Goal: Task Accomplishment & Management: Complete application form

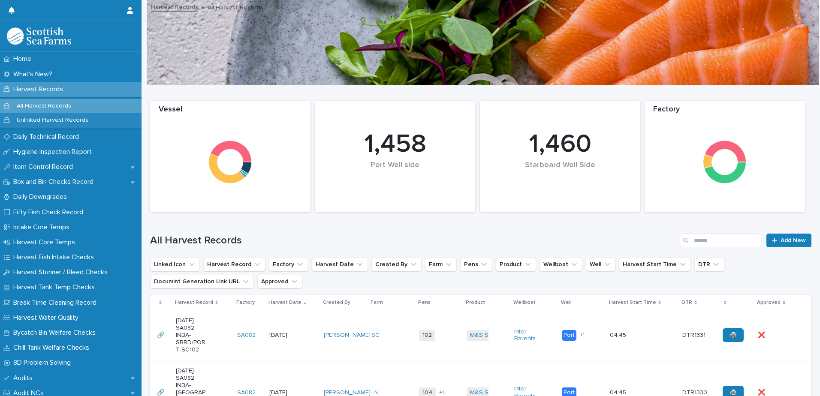
click at [42, 86] on p "Harvest Records" at bounding box center [40, 89] width 60 height 8
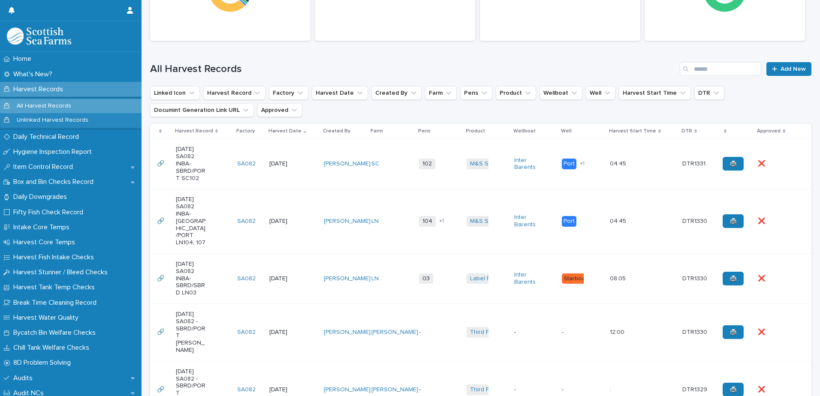
click at [436, 185] on td "102 + 0" at bounding box center [440, 164] width 48 height 50
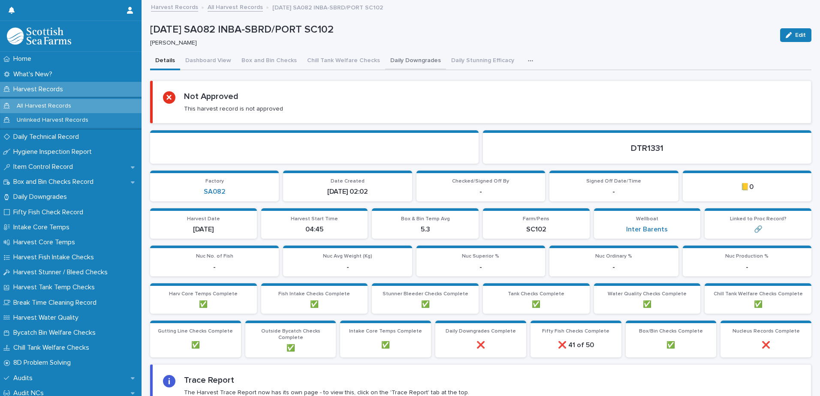
click at [403, 62] on button "Daily Downgrades" at bounding box center [415, 61] width 61 height 18
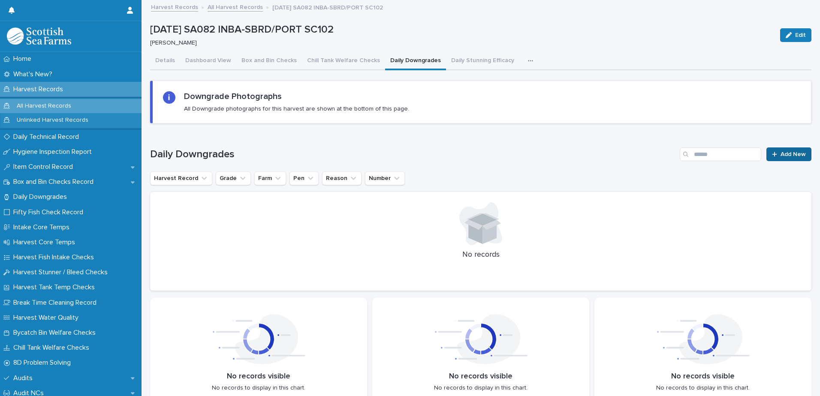
click at [772, 152] on icon at bounding box center [774, 154] width 5 height 6
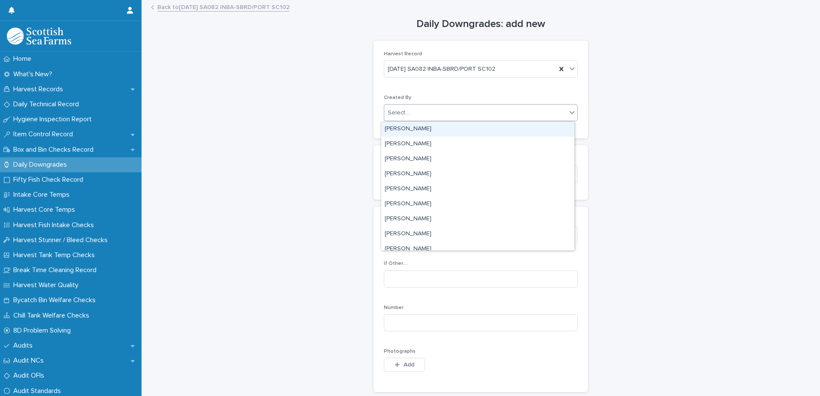
click at [425, 111] on div "Select..." at bounding box center [475, 113] width 182 height 14
click at [416, 109] on div "Select..." at bounding box center [475, 113] width 182 height 14
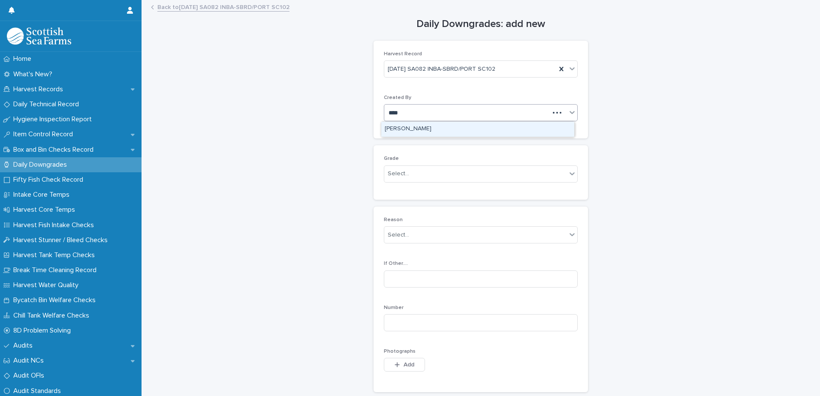
type input "*****"
click at [412, 128] on div "[PERSON_NAME]" at bounding box center [477, 129] width 193 height 15
click at [390, 175] on div "Select..." at bounding box center [398, 173] width 21 height 9
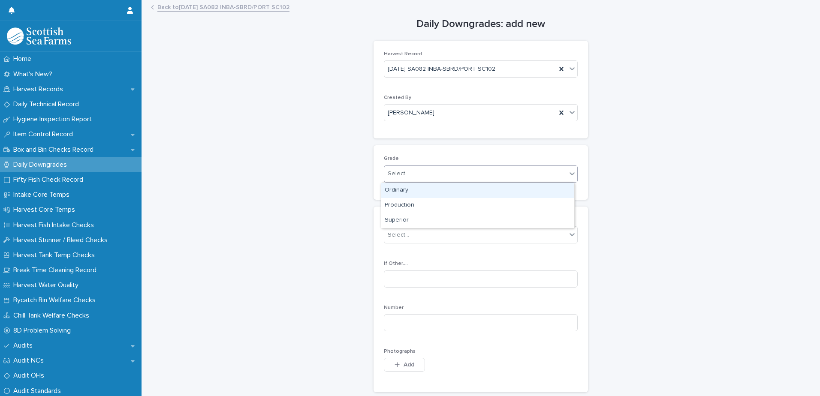
click at [403, 189] on div "Ordinary" at bounding box center [477, 190] width 193 height 15
click at [398, 231] on div "Select..." at bounding box center [398, 235] width 21 height 9
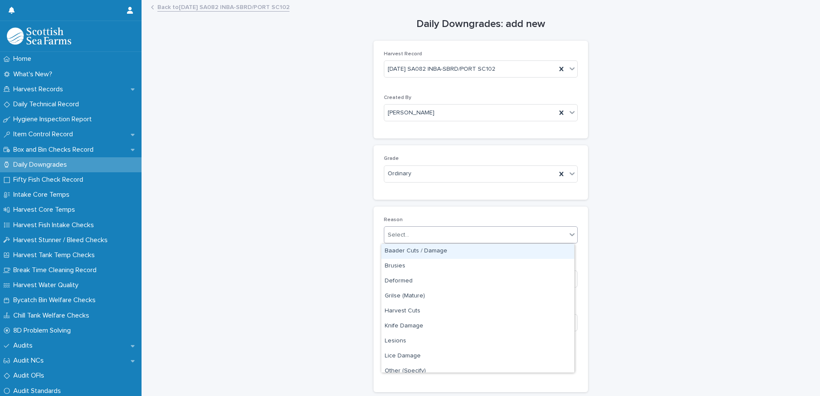
click at [412, 250] on div "Baader Cuts / Damage" at bounding box center [477, 251] width 193 height 15
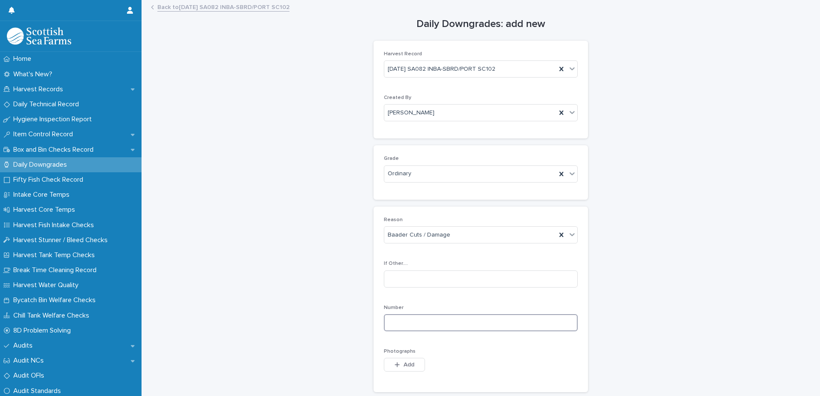
click at [394, 324] on input at bounding box center [481, 323] width 194 height 17
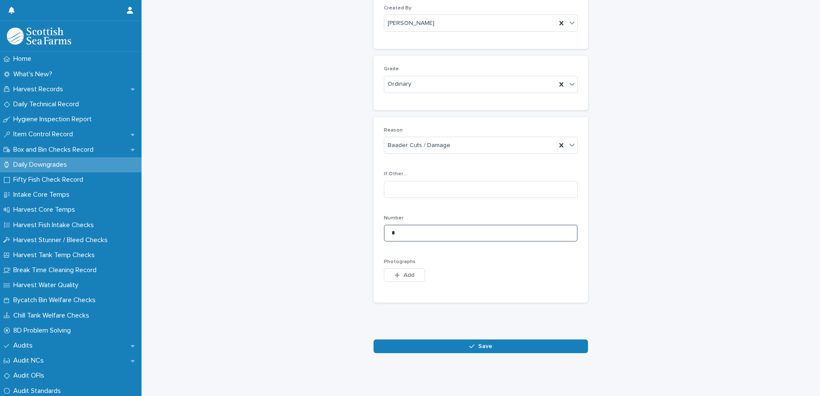
scroll to position [96, 0]
type input "*"
click at [404, 272] on span "Add" at bounding box center [409, 275] width 11 height 6
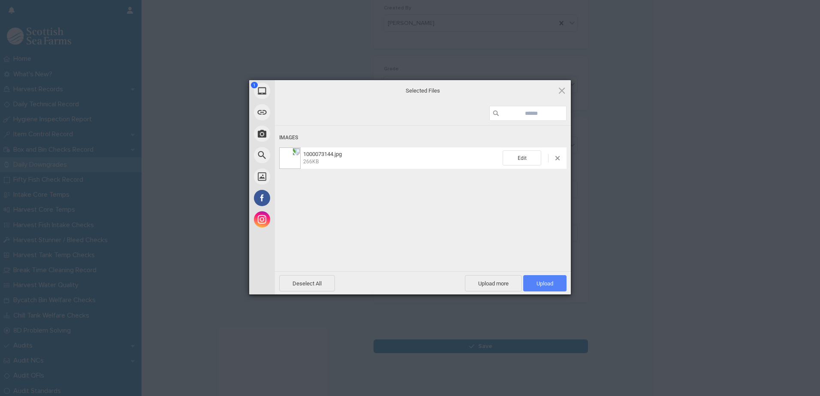
click at [544, 281] on span "Upload 1" at bounding box center [545, 284] width 17 height 6
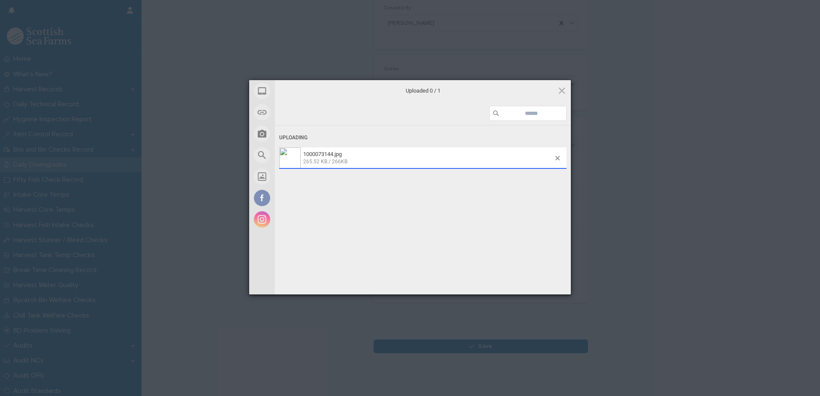
scroll to position [112, 0]
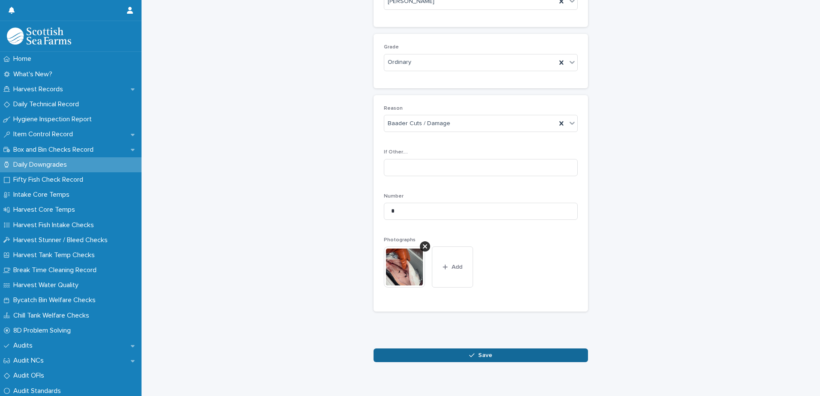
click at [448, 360] on button "Save" at bounding box center [481, 356] width 215 height 14
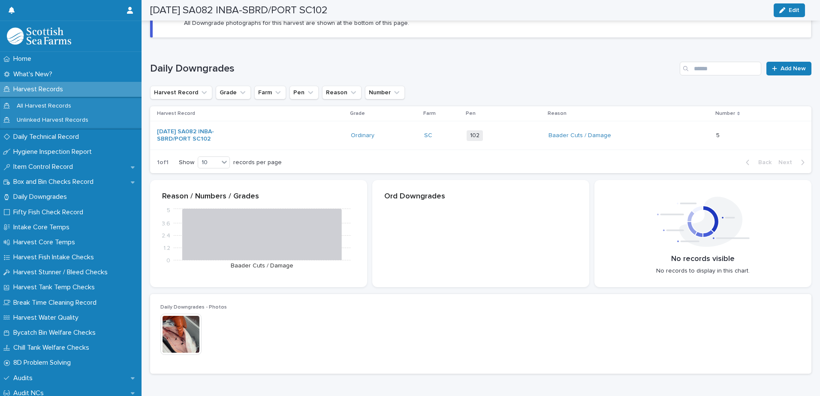
scroll to position [112, 0]
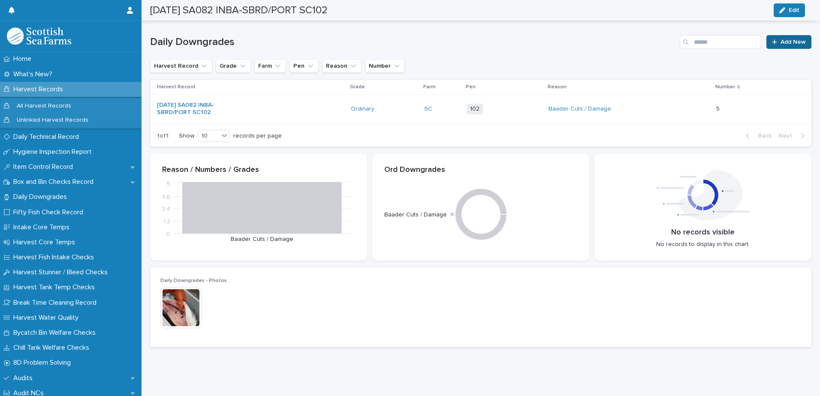
click at [781, 43] on span "Add New" at bounding box center [793, 42] width 25 height 6
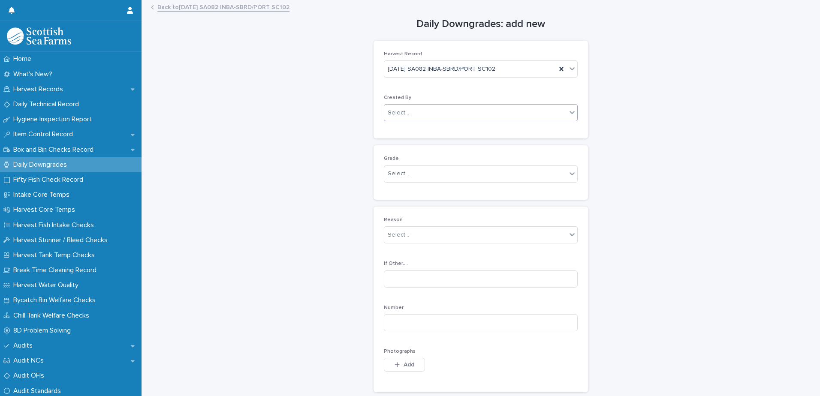
click at [394, 116] on div "Select..." at bounding box center [398, 113] width 21 height 9
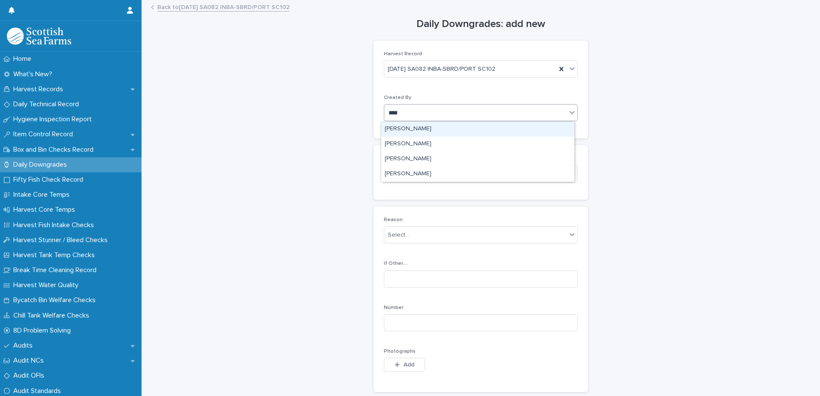
type input "*****"
click at [398, 130] on div "[PERSON_NAME]" at bounding box center [477, 129] width 193 height 15
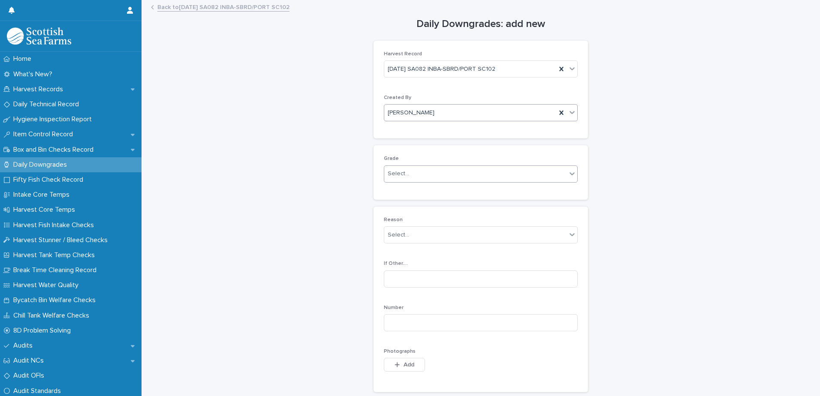
click at [391, 179] on div "Select..." at bounding box center [398, 173] width 21 height 9
click at [404, 190] on div "Ordinary" at bounding box center [477, 190] width 193 height 15
click at [396, 236] on div "Select..." at bounding box center [398, 235] width 21 height 9
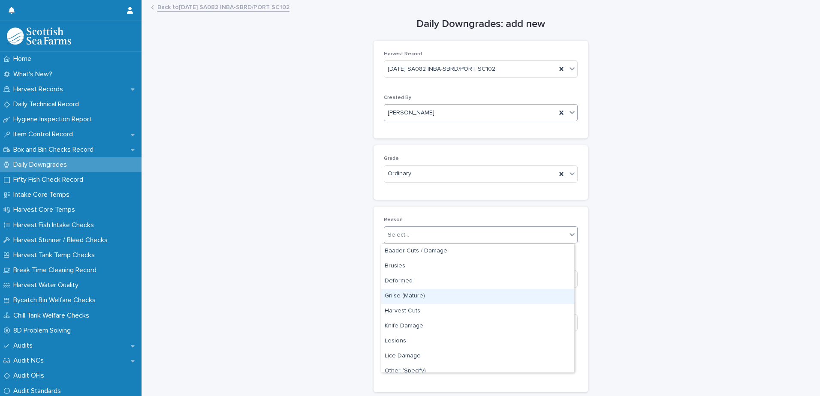
click at [418, 296] on div "Grilse (Mature)" at bounding box center [477, 296] width 193 height 15
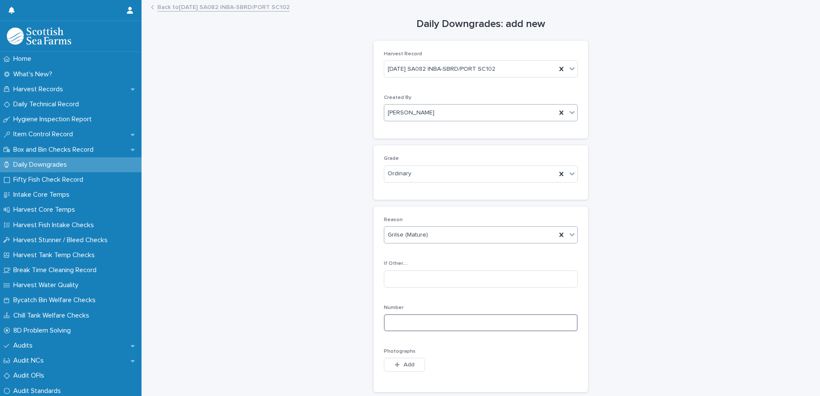
click at [392, 320] on input at bounding box center [481, 323] width 194 height 17
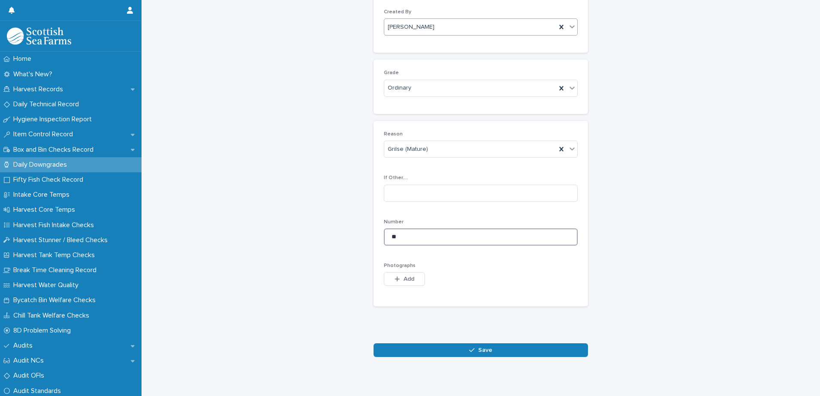
scroll to position [96, 0]
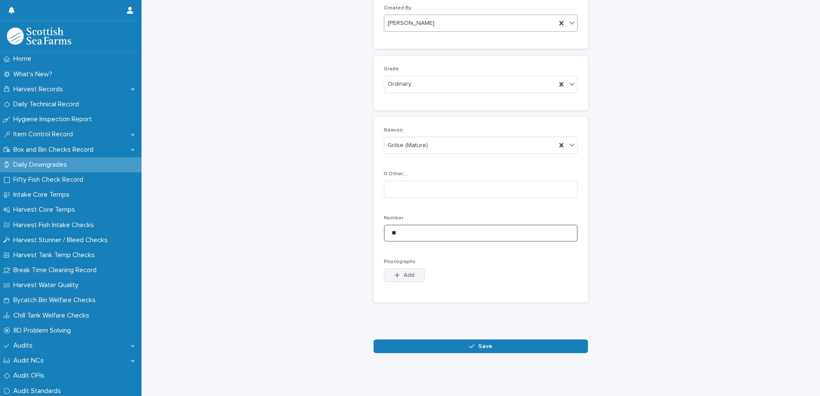
type input "**"
click at [402, 272] on button "Add" at bounding box center [404, 276] width 41 height 14
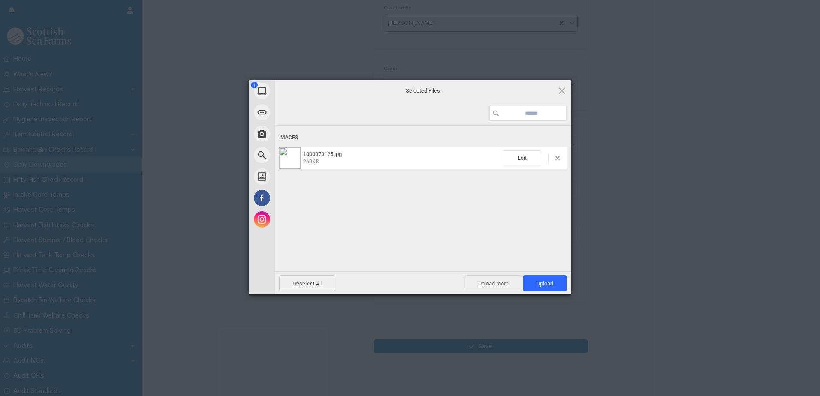
click at [497, 283] on span "Upload more" at bounding box center [493, 283] width 57 height 16
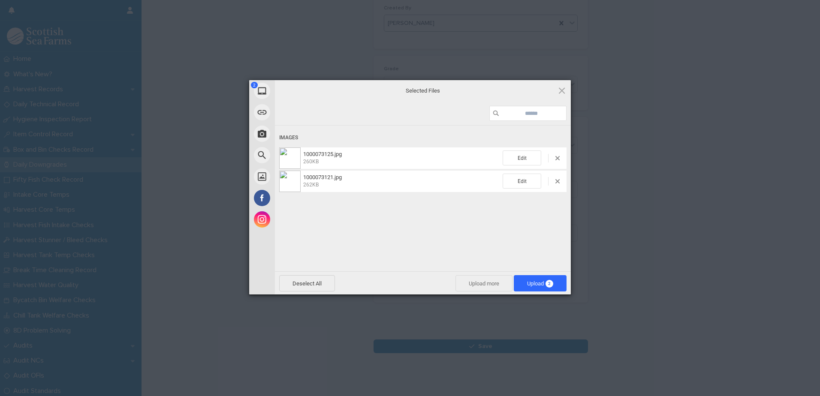
click at [479, 283] on span "Upload more" at bounding box center [484, 283] width 57 height 16
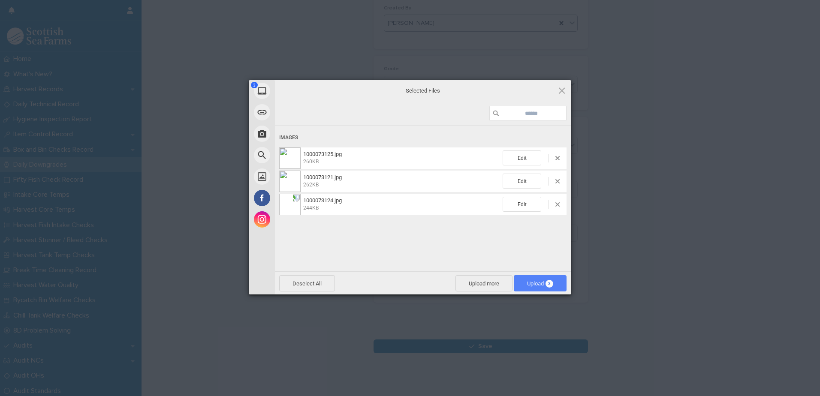
click at [527, 286] on span "Upload 3" at bounding box center [540, 284] width 26 height 6
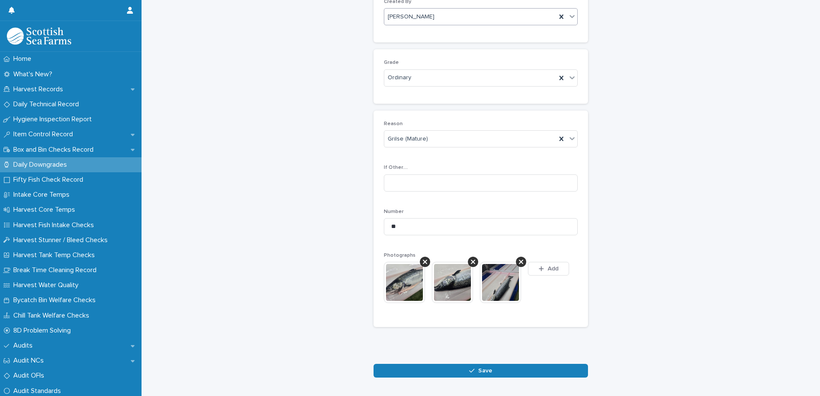
scroll to position [112, 0]
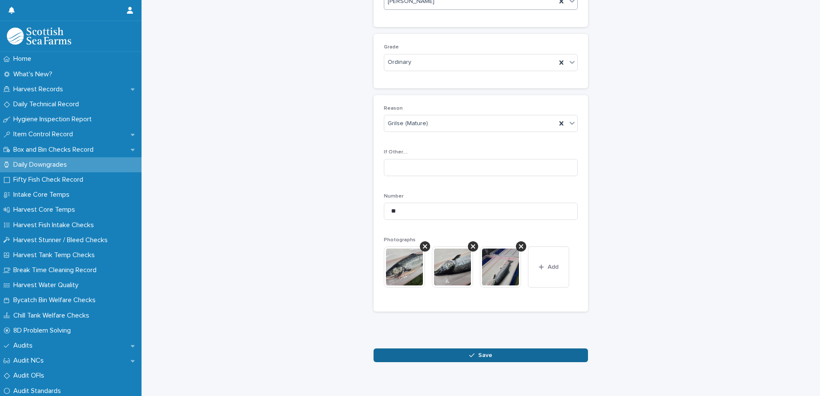
click at [497, 355] on button "Save" at bounding box center [481, 356] width 215 height 14
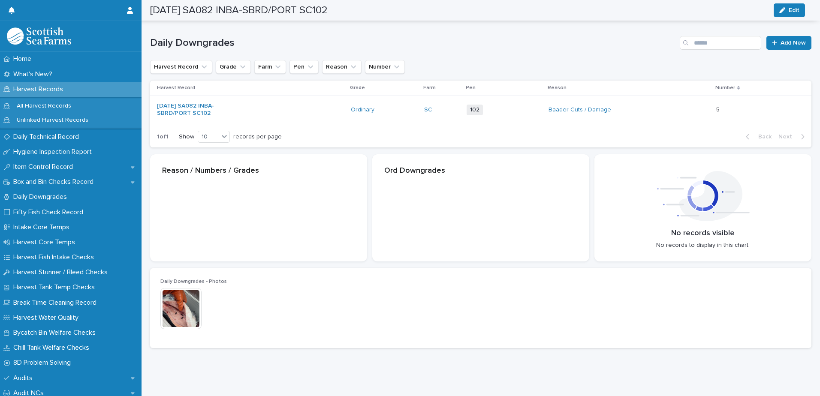
scroll to position [112, 0]
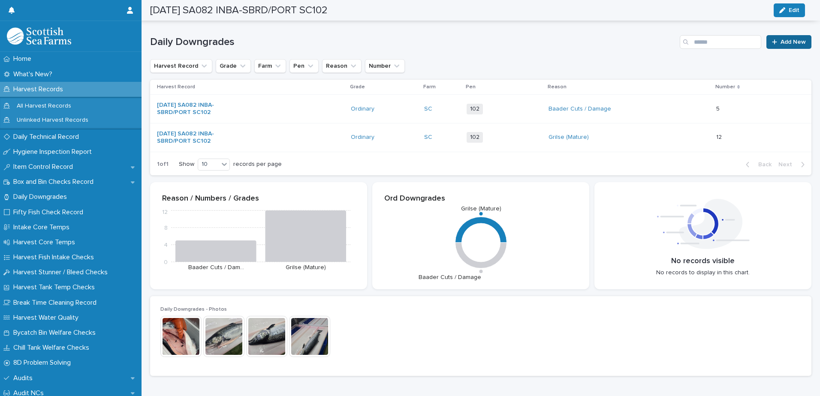
click at [780, 47] on link "Add New" at bounding box center [789, 42] width 45 height 14
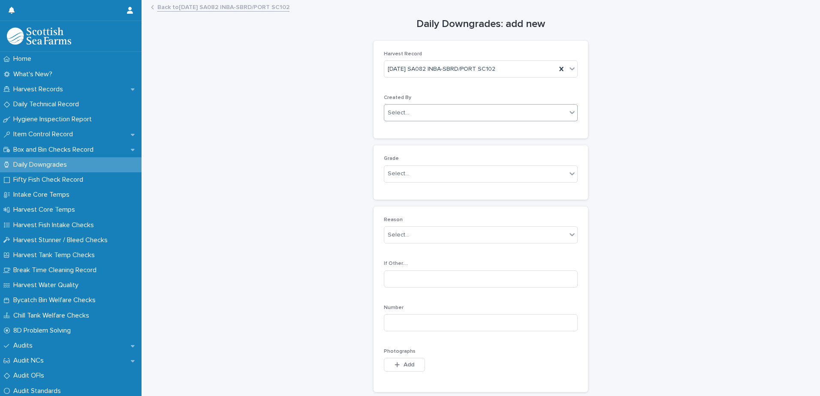
click at [395, 111] on div "Select..." at bounding box center [398, 113] width 21 height 9
type input "*****"
click at [394, 127] on div "[PERSON_NAME]" at bounding box center [477, 129] width 193 height 15
click at [388, 173] on div "Select..." at bounding box center [398, 173] width 21 height 9
click at [392, 192] on div "Ordinary" at bounding box center [477, 190] width 193 height 15
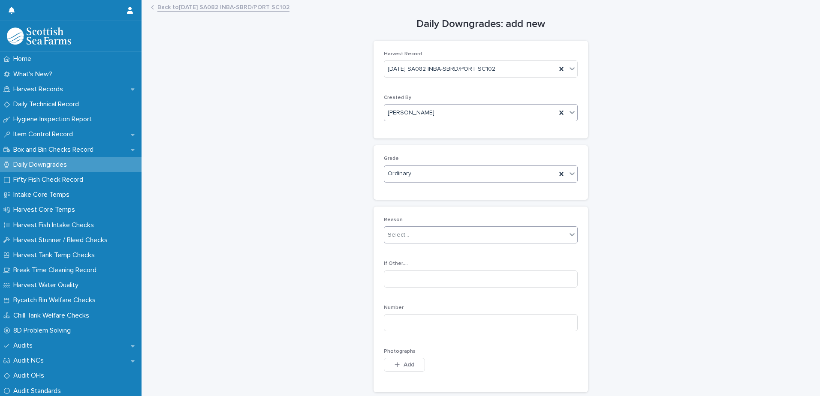
click at [393, 233] on div "Select..." at bounding box center [398, 235] width 21 height 9
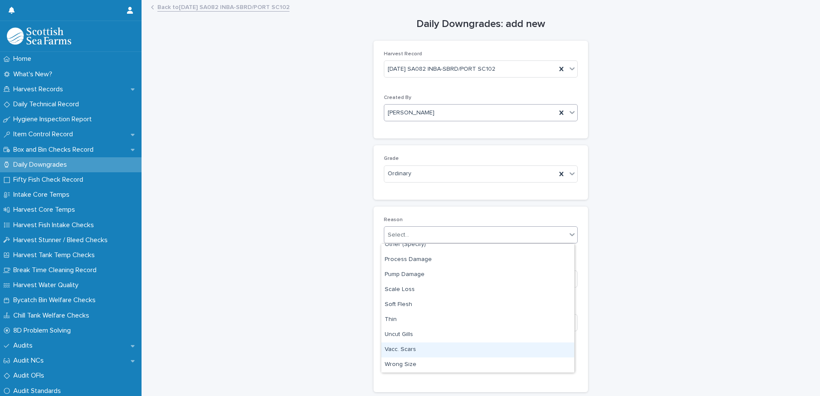
click at [399, 350] on div "Vacc. Scars" at bounding box center [477, 350] width 193 height 15
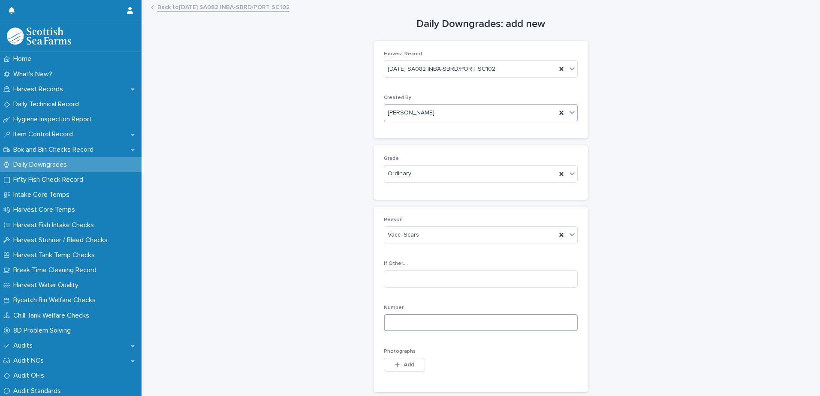
click at [395, 323] on input at bounding box center [481, 323] width 194 height 17
type input "*"
click at [404, 363] on span "Add" at bounding box center [409, 365] width 11 height 6
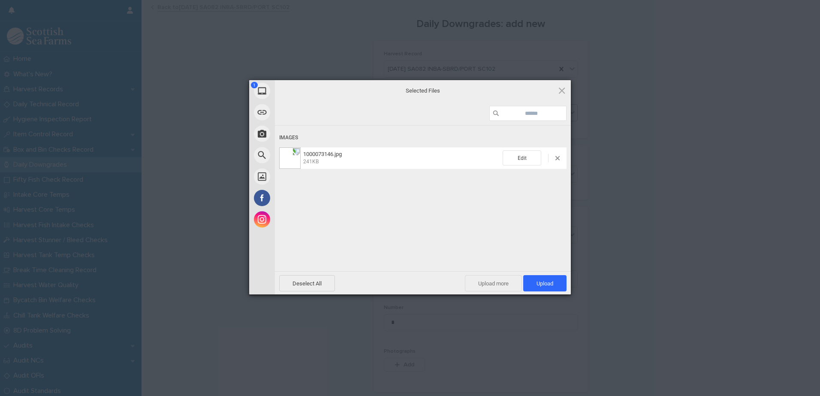
click at [497, 282] on span "Upload more" at bounding box center [493, 283] width 57 height 16
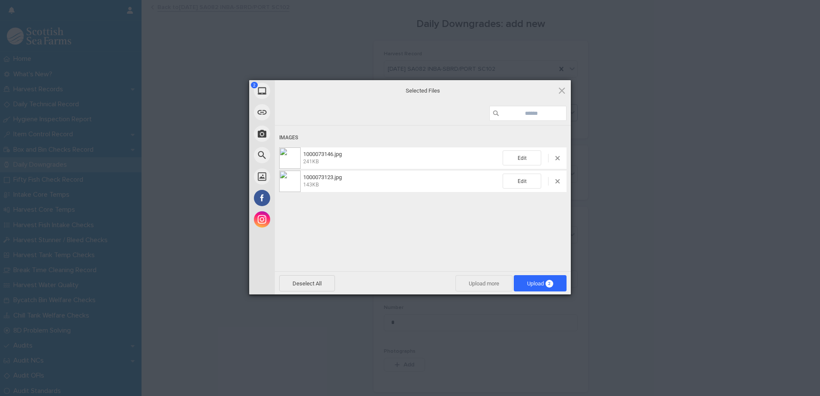
click at [481, 278] on span "Upload more" at bounding box center [484, 283] width 57 height 16
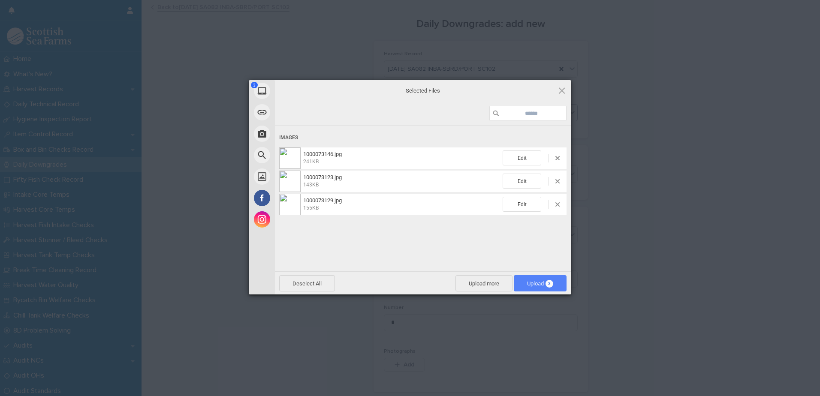
click at [546, 286] on span "Upload 3" at bounding box center [540, 284] width 26 height 6
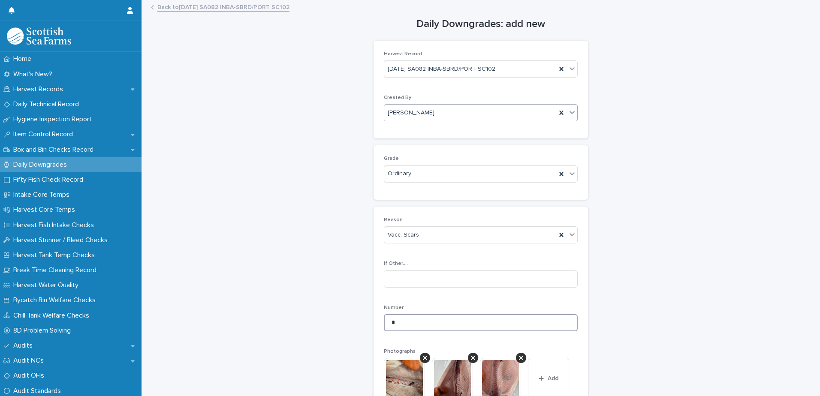
click at [412, 324] on input "*" at bounding box center [481, 323] width 194 height 17
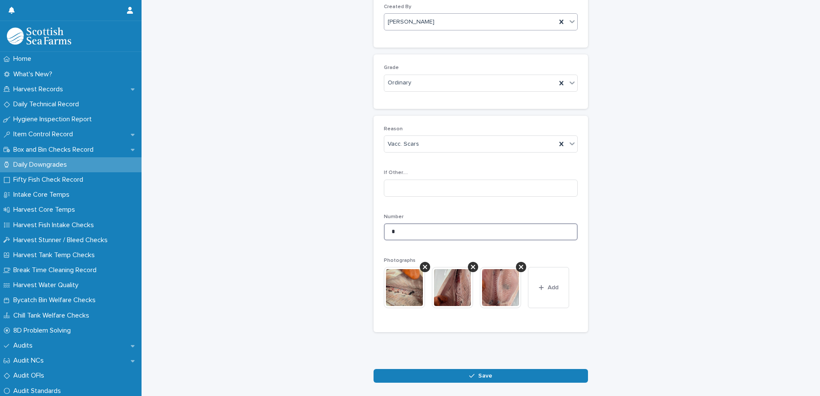
scroll to position [127, 0]
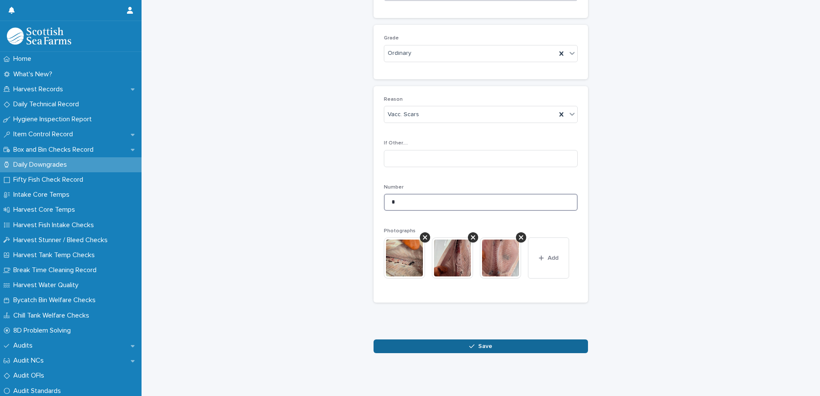
type input "*"
click at [446, 343] on button "Save" at bounding box center [481, 347] width 215 height 14
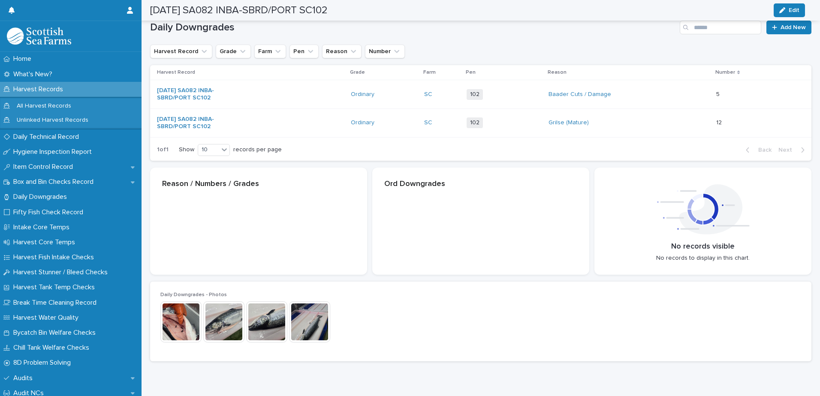
scroll to position [128, 0]
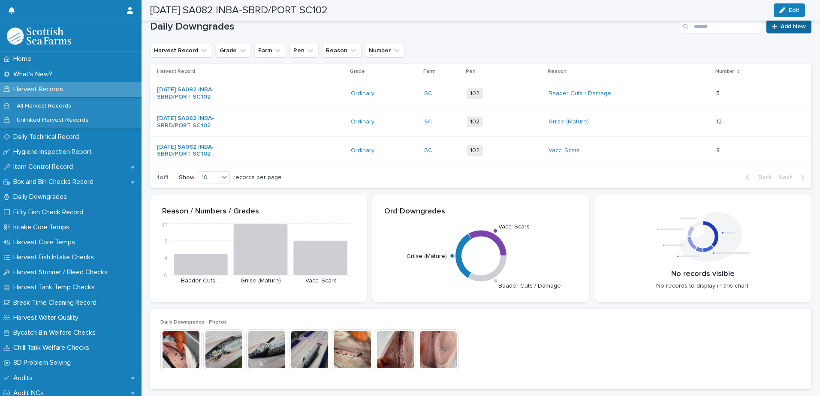
click at [770, 30] on link "Add New" at bounding box center [789, 27] width 45 height 14
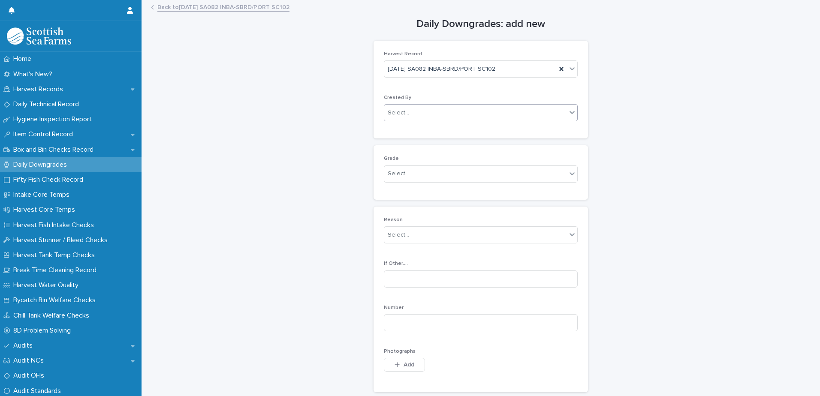
click at [409, 113] on div "Select..." at bounding box center [475, 113] width 182 height 14
type input "*****"
click at [395, 133] on div "[PERSON_NAME]" at bounding box center [477, 129] width 193 height 15
click at [392, 178] on div "Select..." at bounding box center [398, 173] width 21 height 9
drag, startPoint x: 396, startPoint y: 174, endPoint x: 402, endPoint y: 176, distance: 6.0
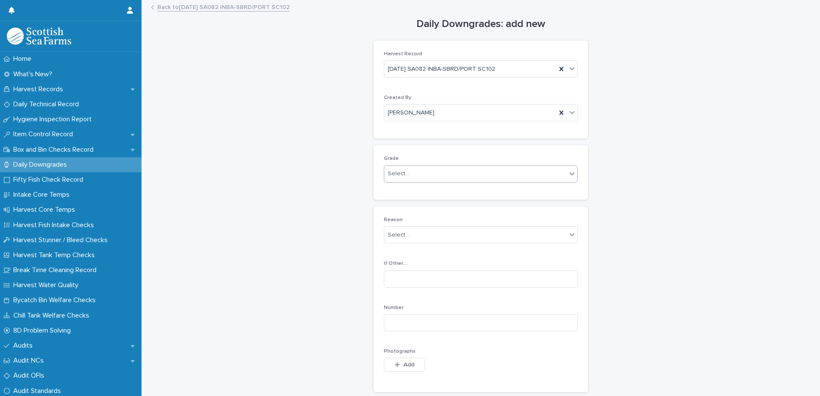
click at [396, 174] on div "Select..." at bounding box center [398, 173] width 21 height 9
click at [400, 206] on div "Production" at bounding box center [477, 205] width 193 height 15
click at [391, 239] on div "Select..." at bounding box center [398, 235] width 21 height 9
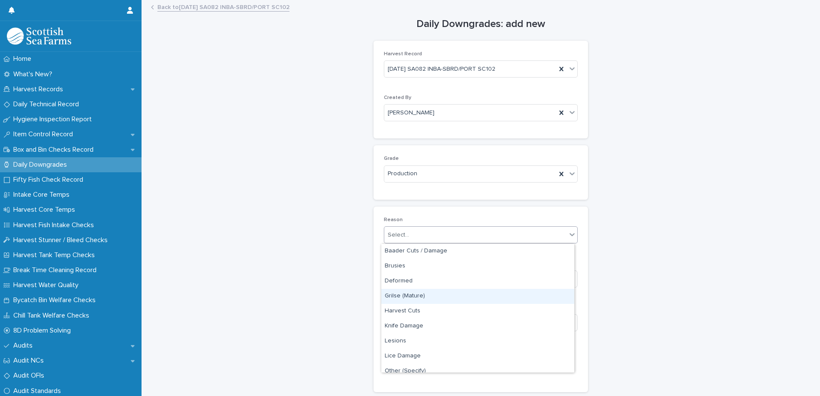
click at [399, 298] on div "Grilse (Mature)" at bounding box center [477, 296] width 193 height 15
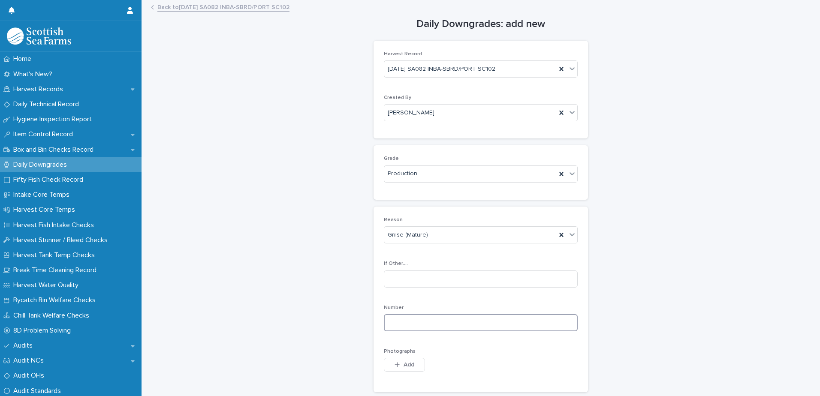
click at [397, 318] on input at bounding box center [481, 323] width 194 height 17
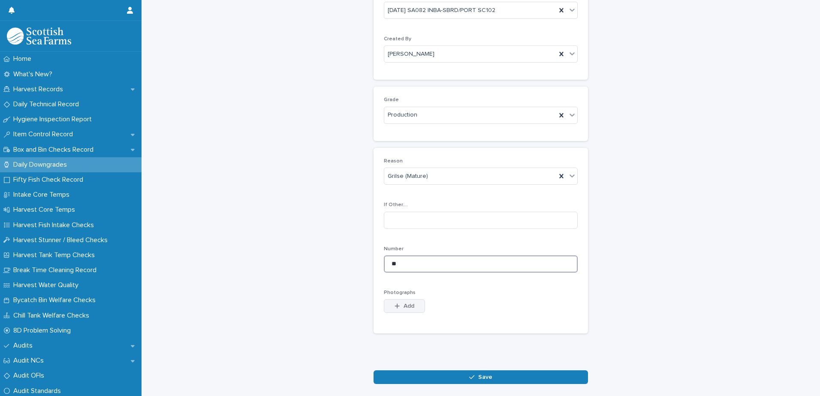
scroll to position [96, 0]
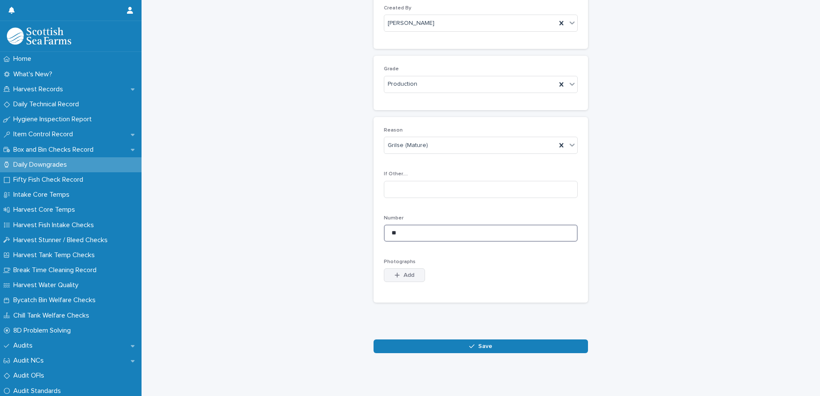
type input "**"
click at [404, 272] on span "Add" at bounding box center [409, 275] width 11 height 6
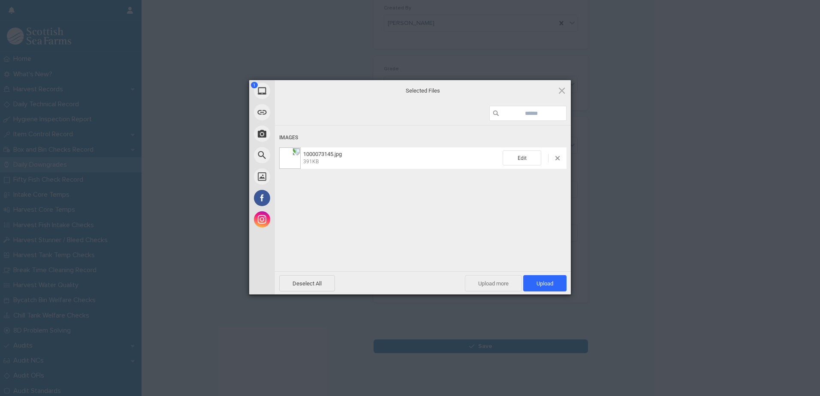
click at [487, 286] on span "Upload more" at bounding box center [493, 283] width 57 height 16
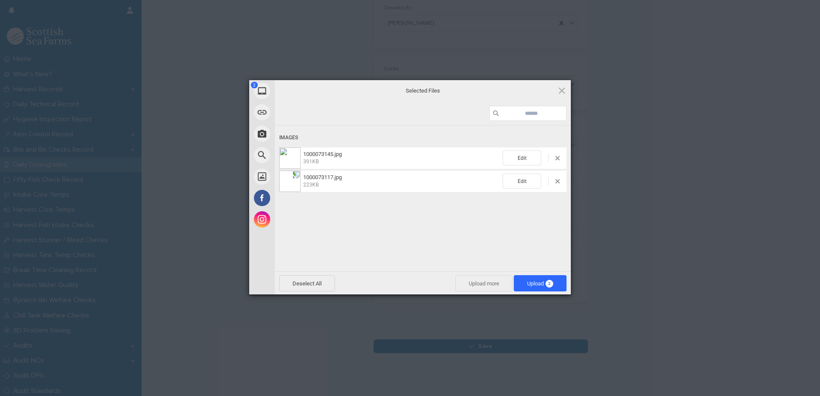
click at [481, 287] on span "Upload more" at bounding box center [484, 283] width 57 height 16
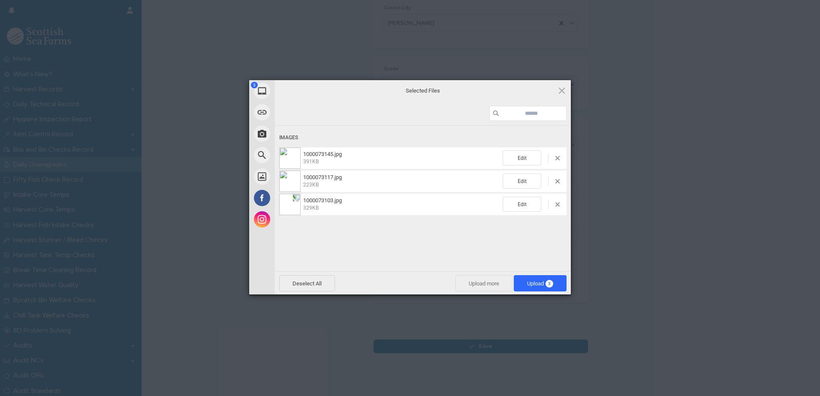
click at [472, 282] on span "Upload more" at bounding box center [484, 283] width 57 height 16
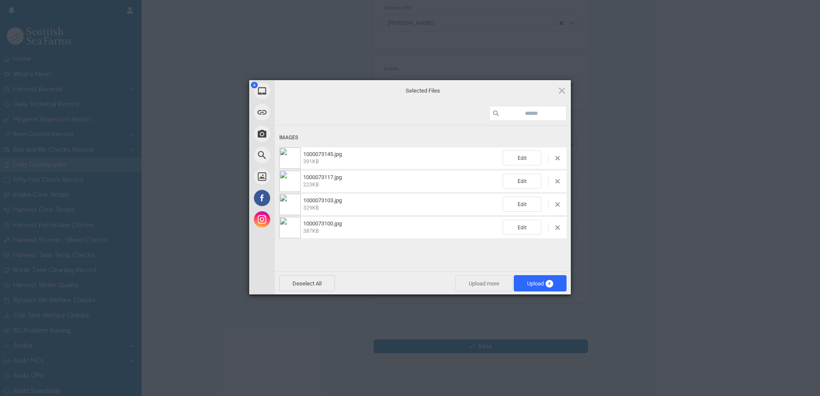
click at [479, 285] on span "Upload more" at bounding box center [484, 283] width 57 height 16
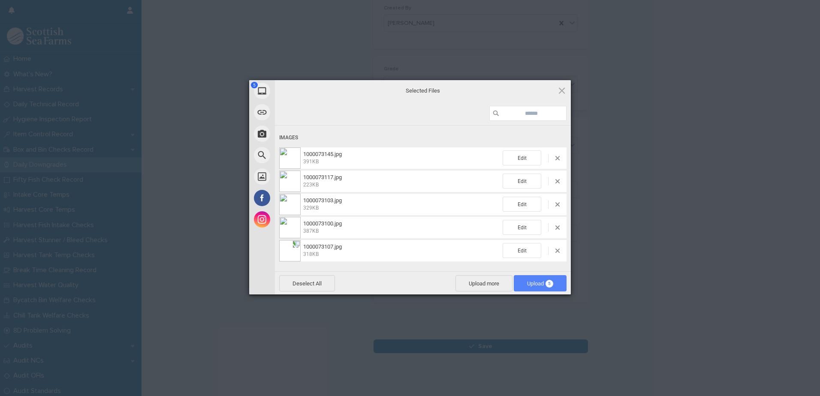
click at [530, 284] on span "Upload 5" at bounding box center [540, 284] width 26 height 6
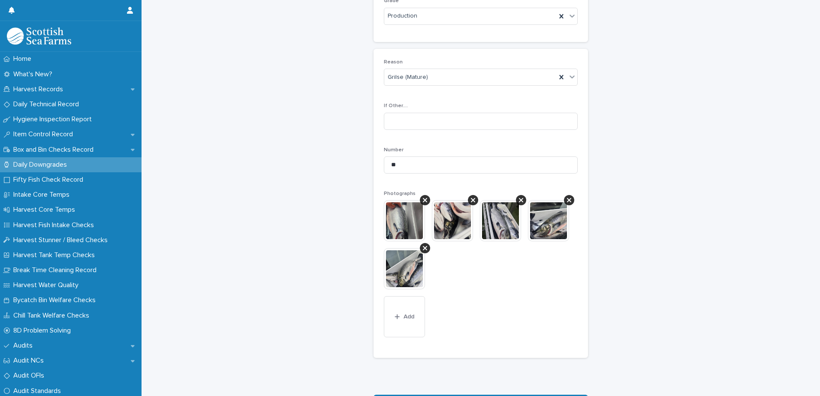
scroll to position [220, 0]
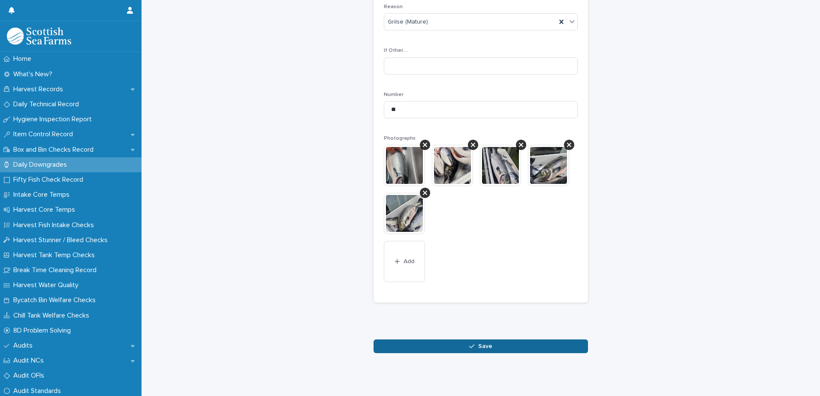
click at [445, 340] on button "Save" at bounding box center [481, 347] width 215 height 14
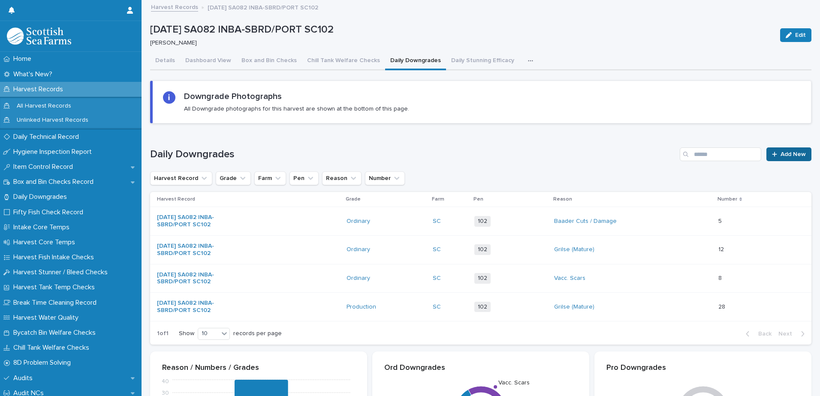
click at [772, 157] on icon at bounding box center [774, 154] width 5 height 6
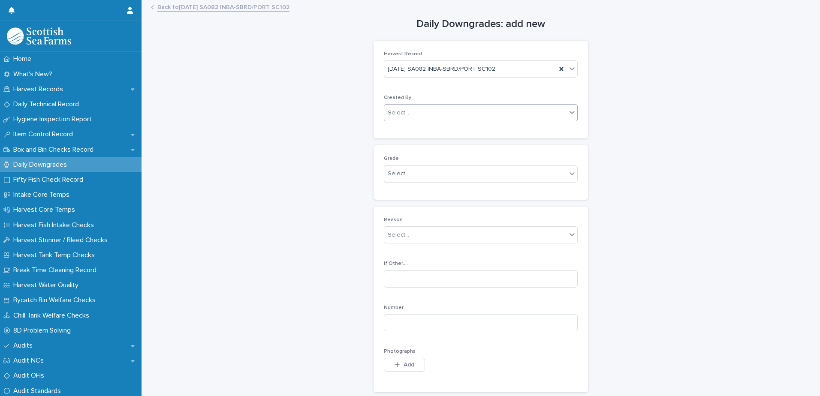
click at [394, 111] on div "Select..." at bounding box center [398, 113] width 21 height 9
type input "*****"
click at [400, 132] on div "[PERSON_NAME]" at bounding box center [477, 129] width 193 height 15
click at [393, 179] on div "Select..." at bounding box center [475, 174] width 182 height 14
click at [412, 190] on div "Ordinary" at bounding box center [477, 190] width 193 height 15
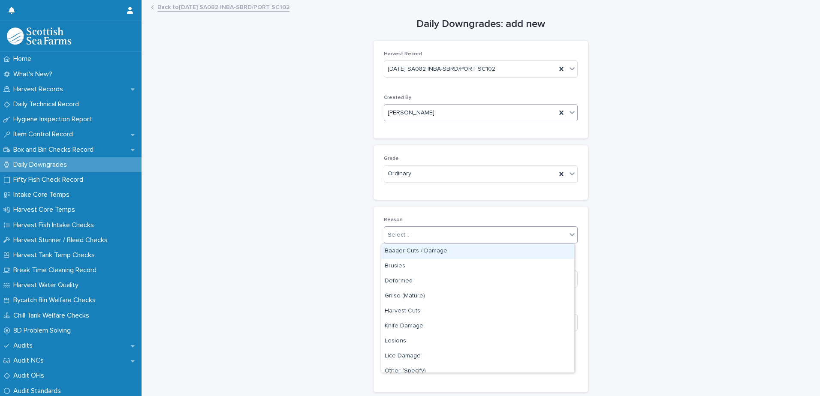
click at [396, 238] on div "Select..." at bounding box center [398, 235] width 21 height 9
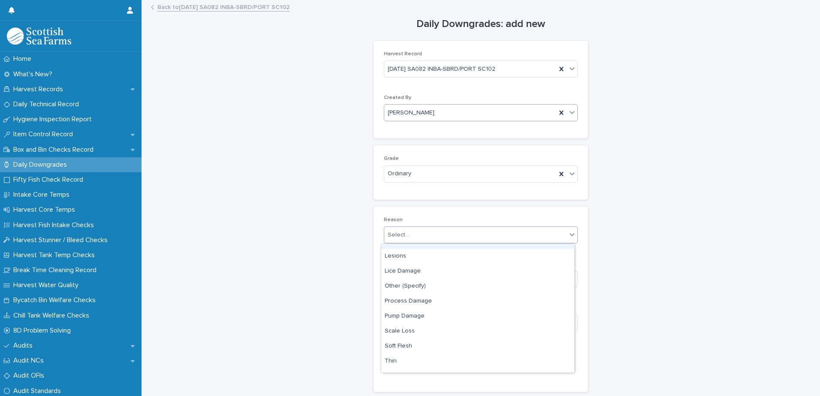
scroll to position [86, 0]
click at [409, 286] on div "Other (Specify)" at bounding box center [477, 285] width 193 height 15
click at [393, 282] on input at bounding box center [481, 279] width 194 height 17
type input "**********"
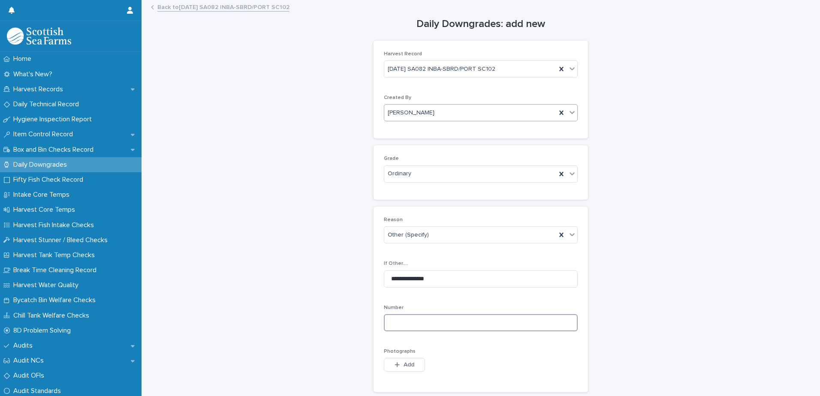
click at [393, 326] on input at bounding box center [481, 323] width 194 height 17
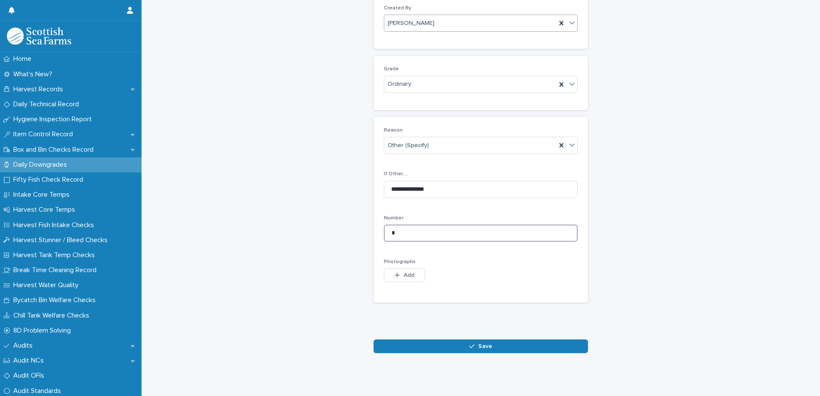
scroll to position [96, 0]
type input "*"
click at [404, 272] on span "Add" at bounding box center [409, 275] width 11 height 6
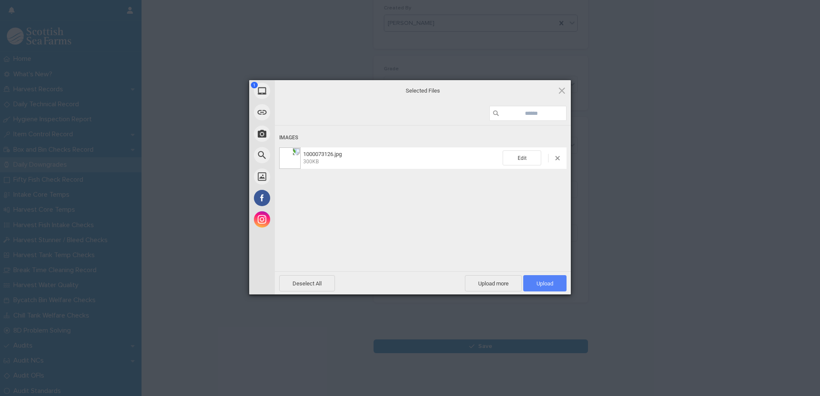
click at [538, 285] on span "Upload 1" at bounding box center [545, 284] width 17 height 6
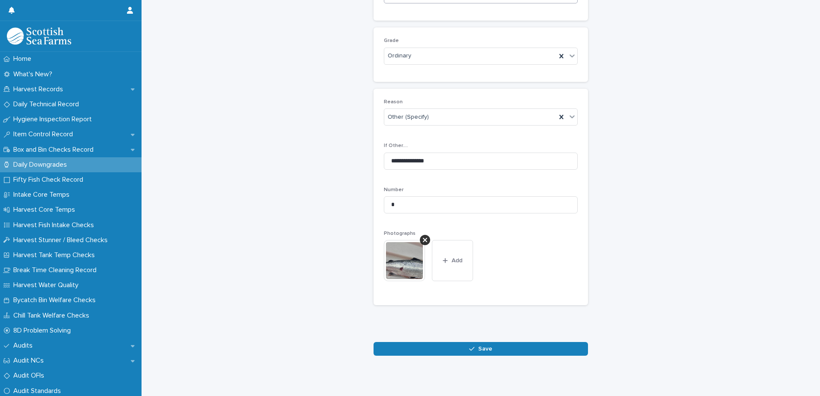
scroll to position [127, 0]
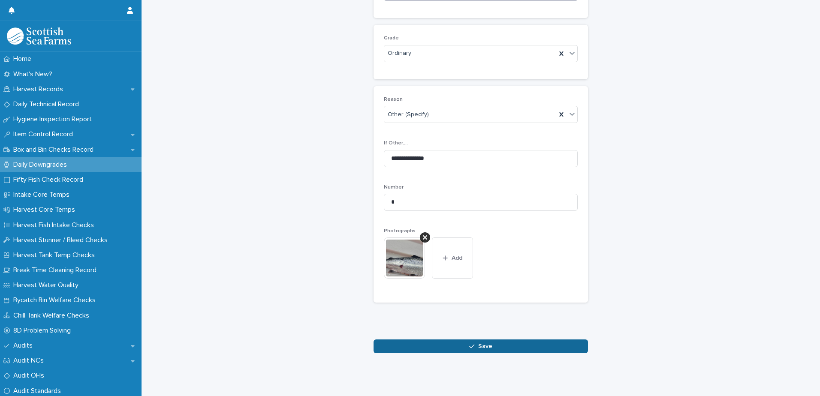
drag, startPoint x: 410, startPoint y: 338, endPoint x: 416, endPoint y: 336, distance: 6.1
click at [410, 340] on button "Save" at bounding box center [481, 347] width 215 height 14
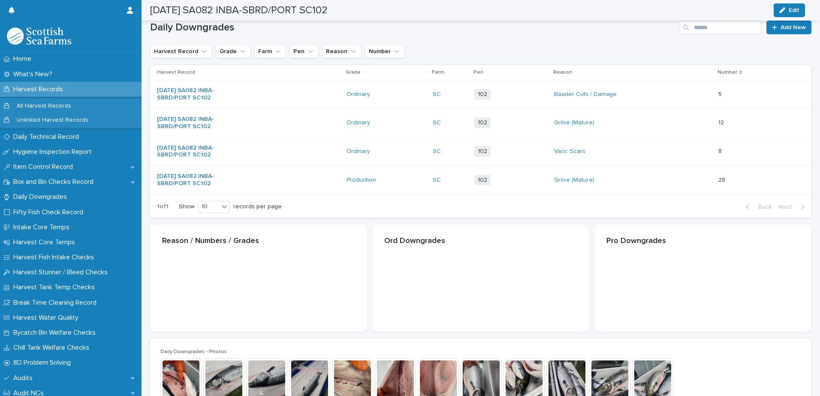
scroll to position [128, 0]
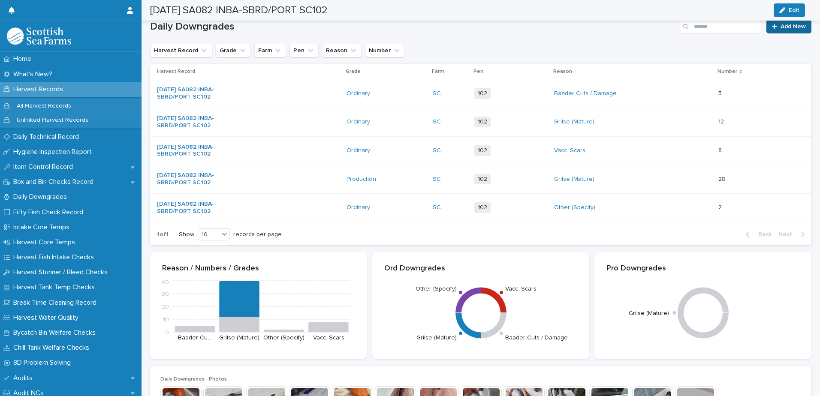
click at [781, 28] on span "Add New" at bounding box center [793, 27] width 25 height 6
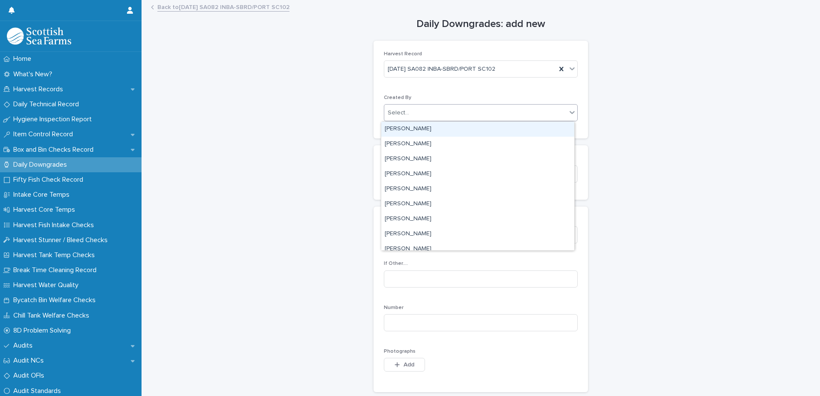
click at [401, 113] on div "Select..." at bounding box center [398, 113] width 21 height 9
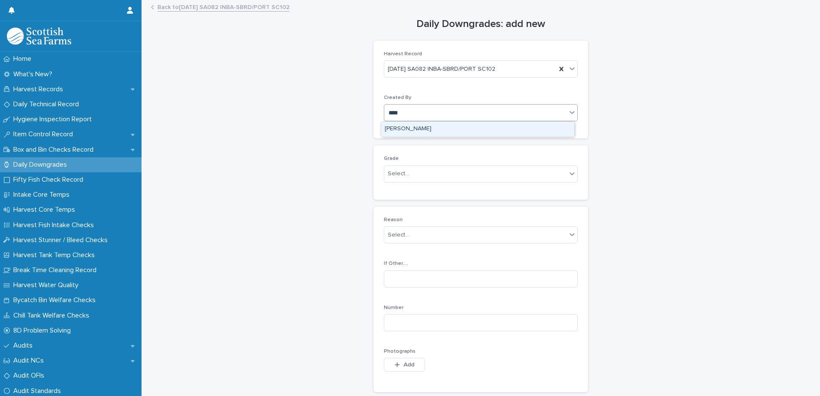
type input "*****"
drag, startPoint x: 400, startPoint y: 127, endPoint x: 401, endPoint y: 143, distance: 15.5
click at [400, 127] on div "[PERSON_NAME]" at bounding box center [477, 129] width 193 height 15
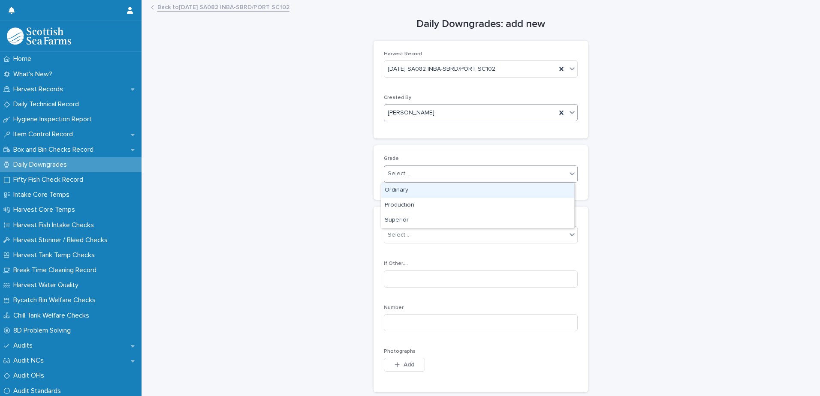
click at [396, 174] on div "Select..." at bounding box center [398, 173] width 21 height 9
click at [403, 194] on div "Ordinary" at bounding box center [477, 190] width 193 height 15
click at [403, 235] on div "Select..." at bounding box center [398, 235] width 21 height 9
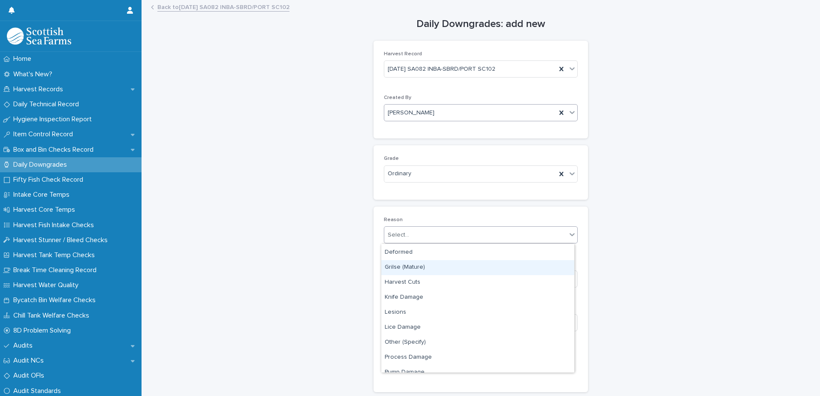
scroll to position [127, 0]
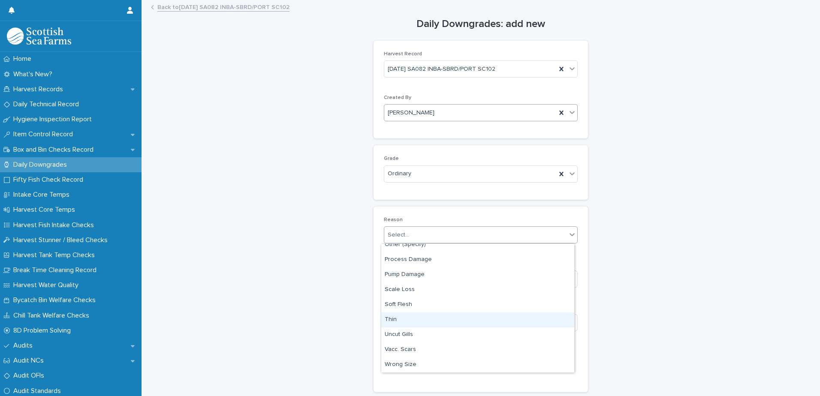
click at [400, 322] on div "Thin" at bounding box center [477, 320] width 193 height 15
click at [396, 327] on input at bounding box center [481, 323] width 194 height 17
type input "*"
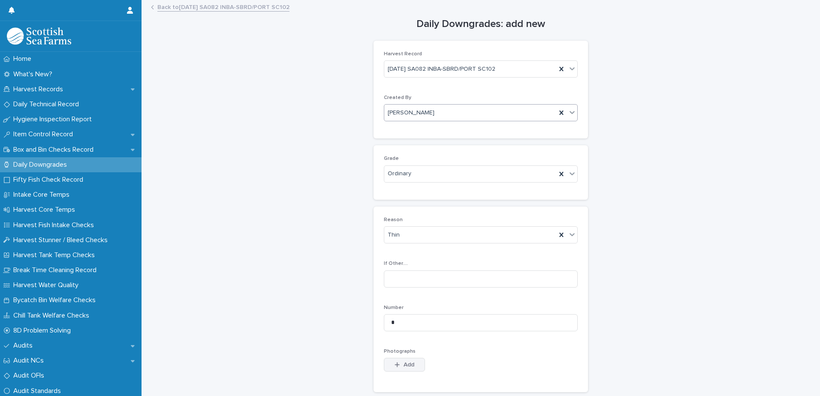
click at [399, 368] on button "Add" at bounding box center [404, 365] width 41 height 14
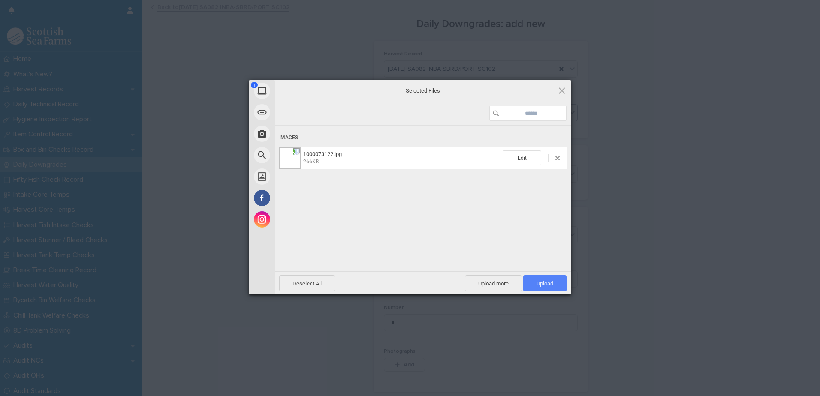
click at [531, 280] on span "Upload 1" at bounding box center [545, 283] width 43 height 16
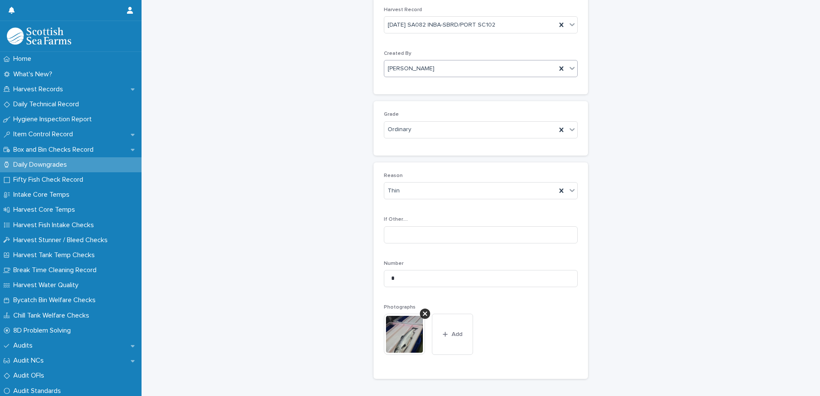
scroll to position [127, 0]
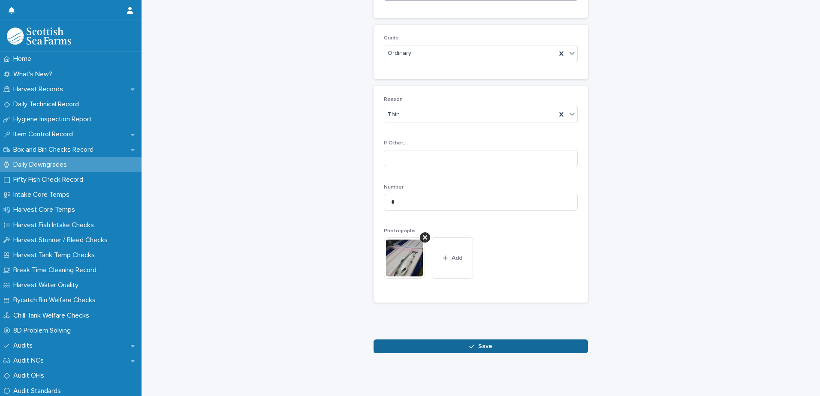
click at [469, 345] on icon "button" at bounding box center [471, 347] width 5 height 4
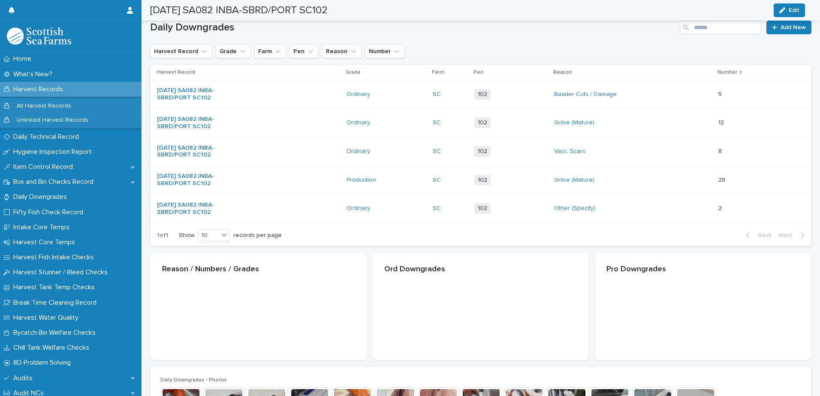
scroll to position [128, 0]
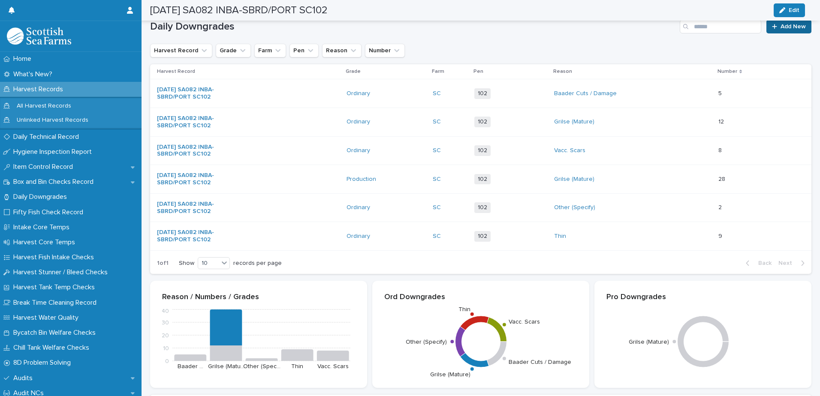
click at [772, 29] on div at bounding box center [776, 27] width 9 height 6
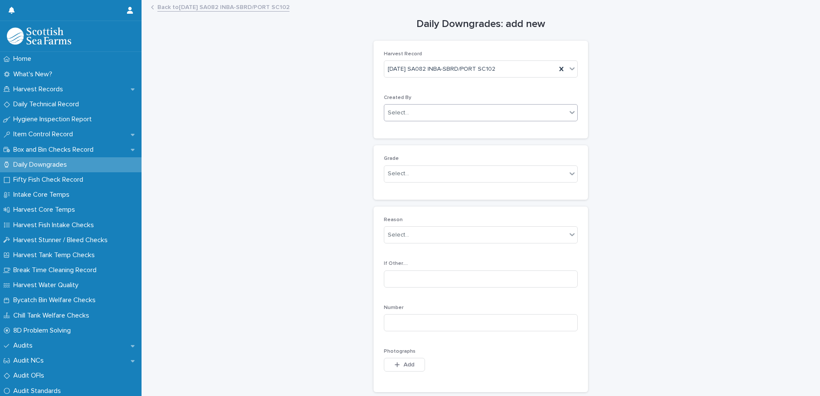
drag, startPoint x: 403, startPoint y: 113, endPoint x: 420, endPoint y: 112, distance: 17.6
click at [403, 113] on div "Select..." at bounding box center [398, 113] width 21 height 9
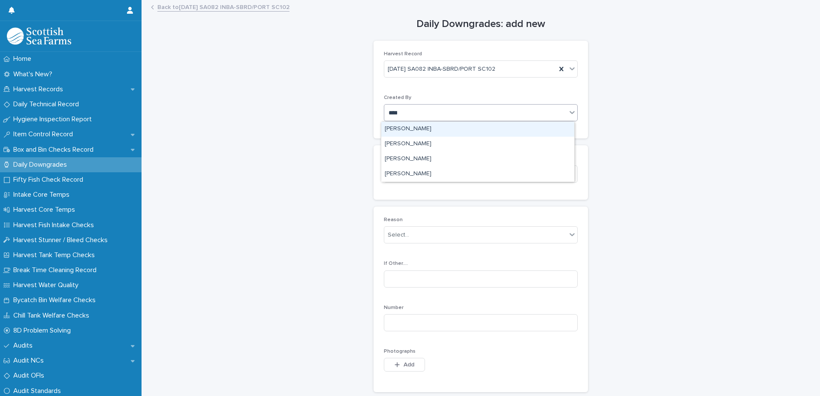
type input "*****"
click at [415, 129] on div "[PERSON_NAME]" at bounding box center [477, 129] width 193 height 15
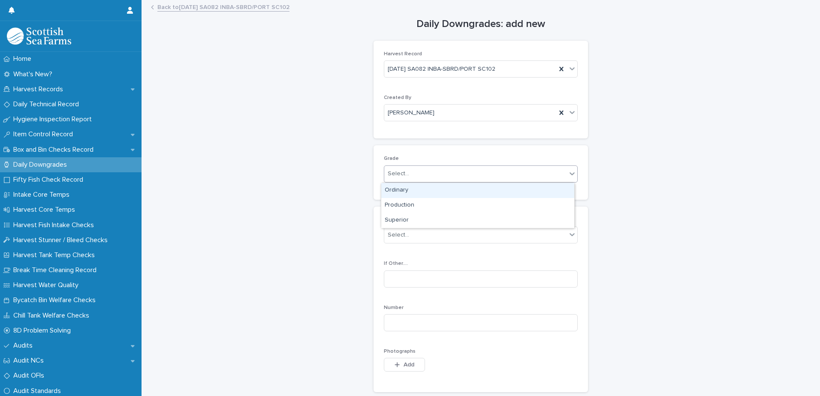
click at [390, 179] on div "Select..." at bounding box center [475, 174] width 182 height 14
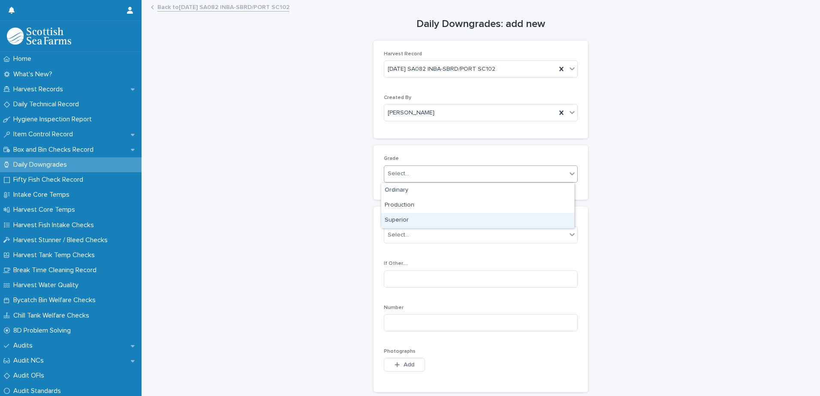
click at [398, 220] on div "Superior" at bounding box center [477, 220] width 193 height 15
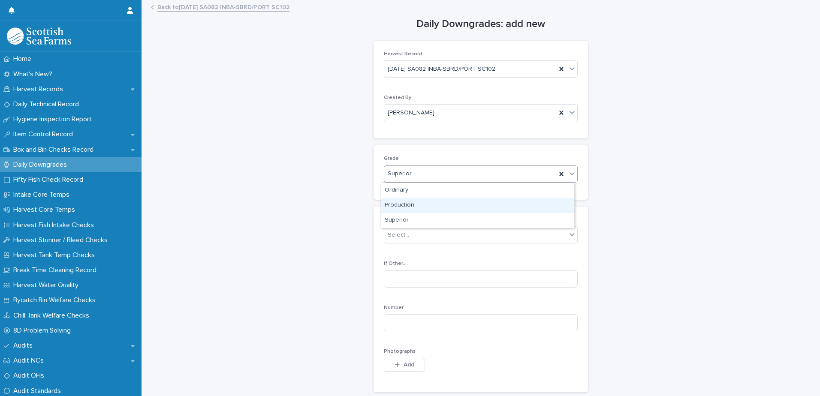
drag, startPoint x: 404, startPoint y: 203, endPoint x: 409, endPoint y: 203, distance: 5.2
click at [404, 203] on div "Production" at bounding box center [477, 205] width 193 height 15
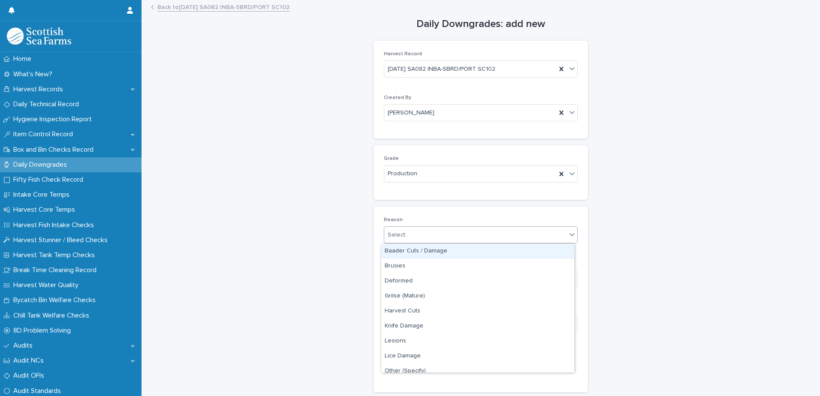
click at [395, 236] on div "Select..." at bounding box center [398, 235] width 21 height 9
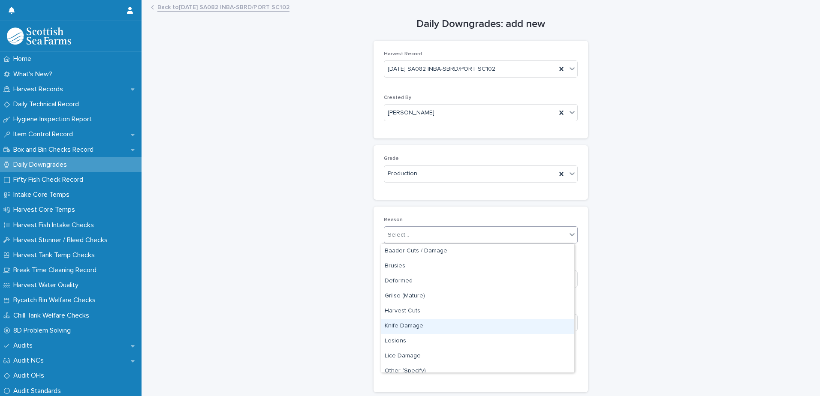
scroll to position [127, 0]
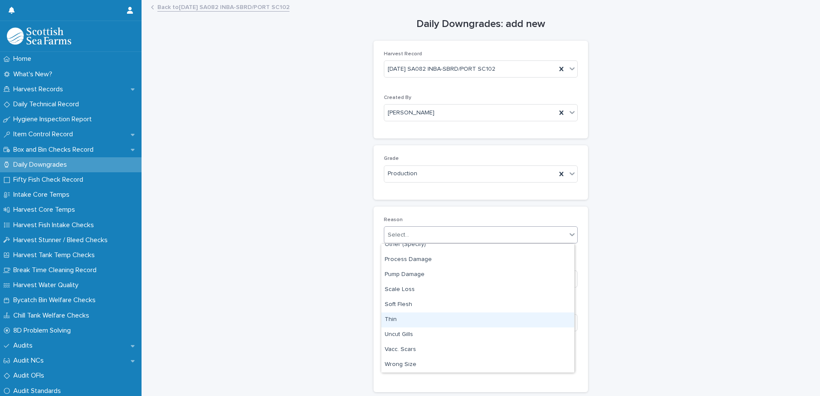
click at [395, 316] on div "Thin" at bounding box center [477, 320] width 193 height 15
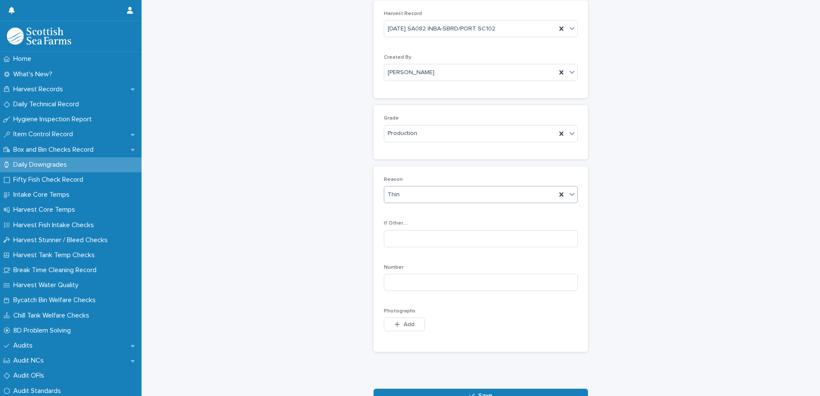
scroll to position [96, 0]
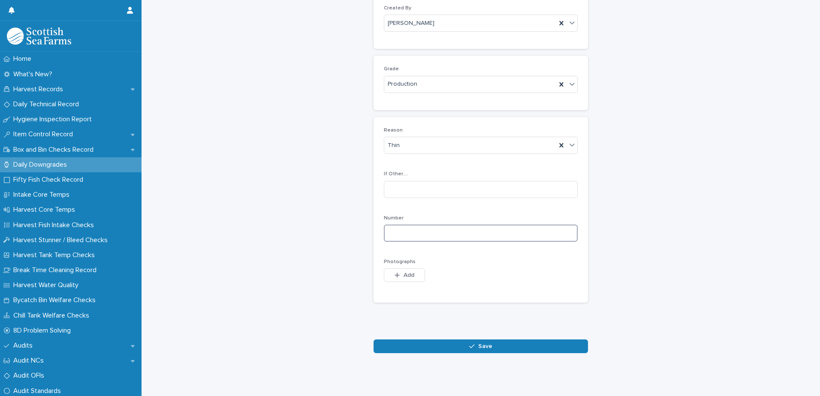
click at [403, 228] on input at bounding box center [481, 233] width 194 height 17
type input "*"
click at [398, 272] on div "button" at bounding box center [399, 275] width 9 height 6
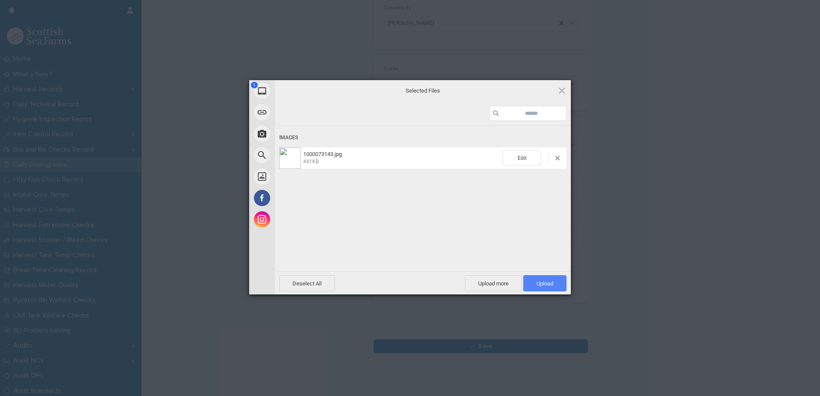
click at [530, 283] on span "Upload 1" at bounding box center [545, 283] width 43 height 16
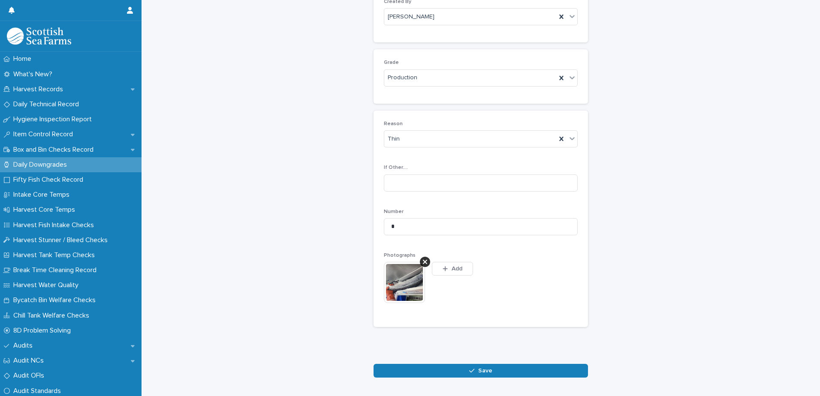
scroll to position [112, 0]
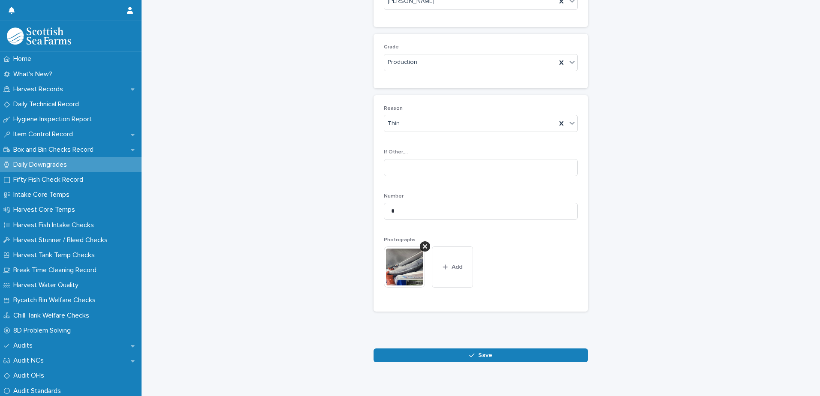
drag, startPoint x: 434, startPoint y: 356, endPoint x: 443, endPoint y: 353, distance: 9.2
click at [436, 355] on button "Save" at bounding box center [481, 356] width 215 height 14
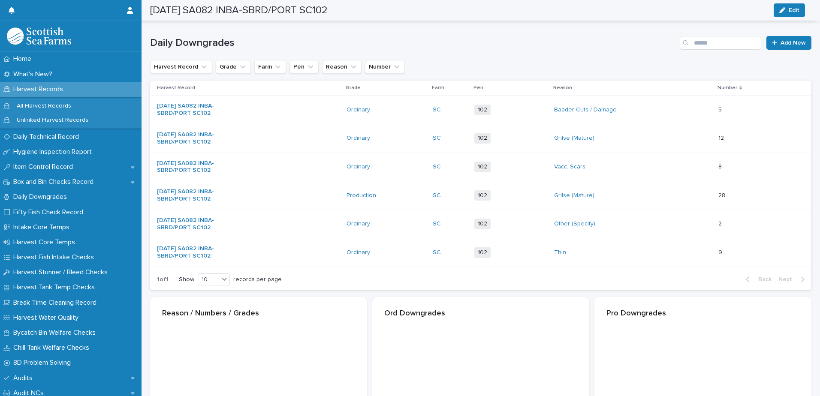
scroll to position [112, 0]
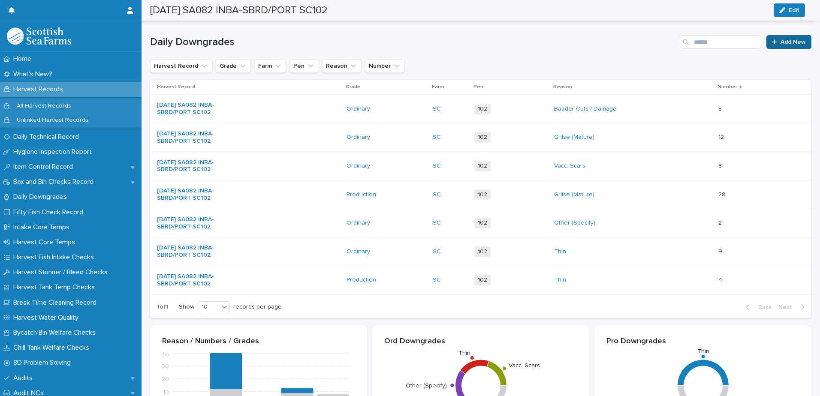
click at [781, 39] on span "Add New" at bounding box center [793, 42] width 25 height 6
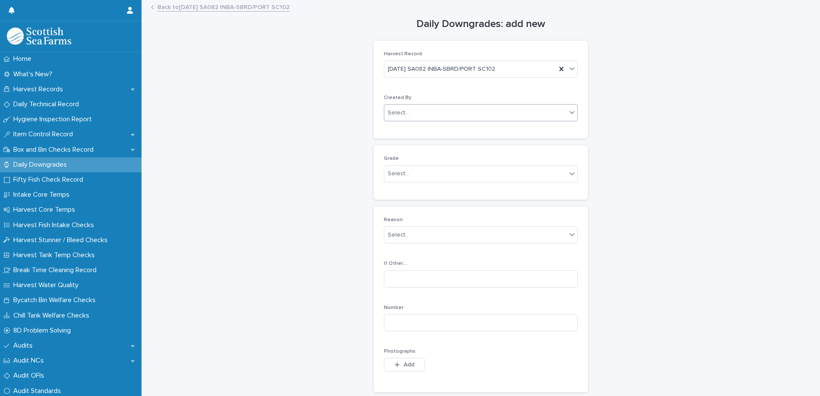
click at [396, 112] on div "Select..." at bounding box center [398, 113] width 21 height 9
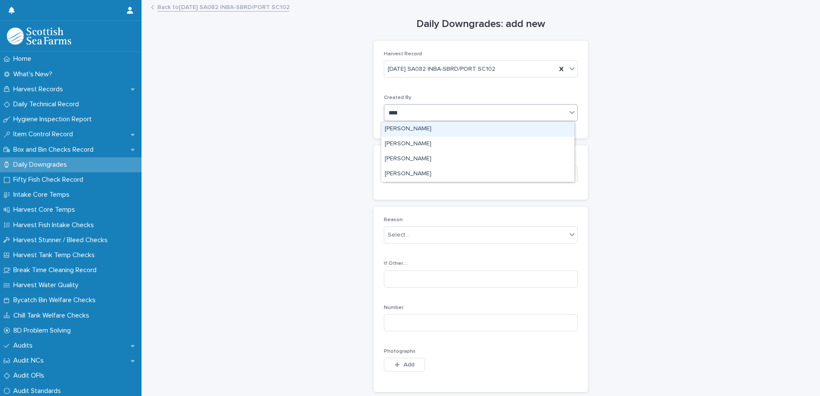
type input "*****"
click at [523, 131] on div "[PERSON_NAME]" at bounding box center [477, 129] width 193 height 15
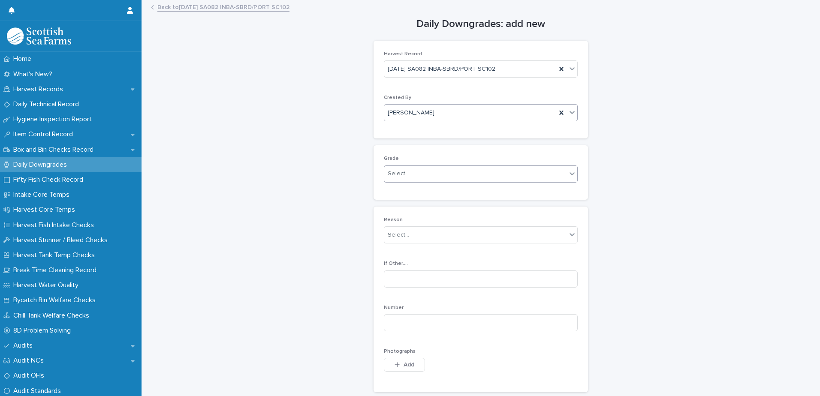
click at [421, 177] on div "Select..." at bounding box center [475, 174] width 182 height 14
click at [403, 206] on div "Production" at bounding box center [477, 205] width 193 height 15
click at [395, 236] on div "Select..." at bounding box center [398, 235] width 21 height 9
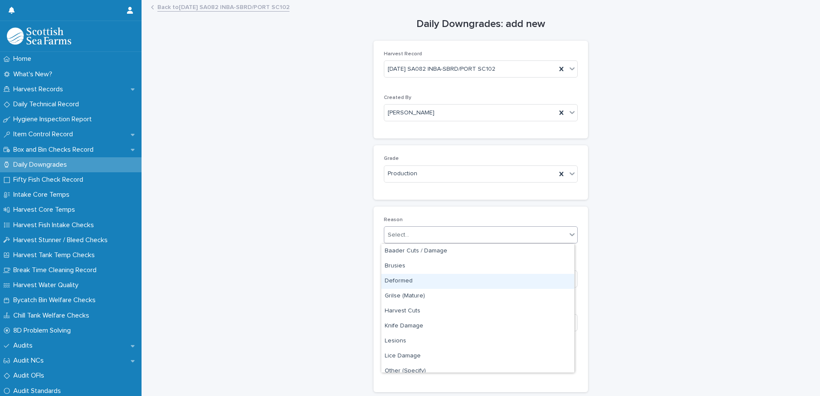
click at [397, 280] on div "Deformed" at bounding box center [477, 281] width 193 height 15
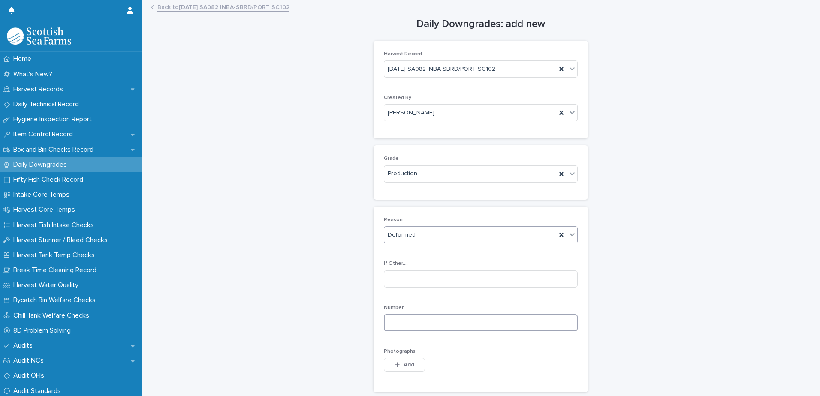
click at [390, 324] on input at bounding box center [481, 323] width 194 height 17
type input "*"
click at [397, 361] on button "Add" at bounding box center [404, 365] width 41 height 14
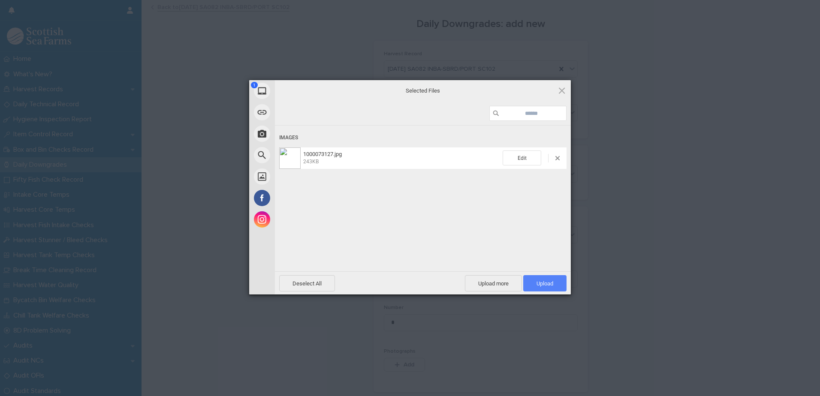
click at [534, 284] on span "Upload 1" at bounding box center [545, 283] width 43 height 16
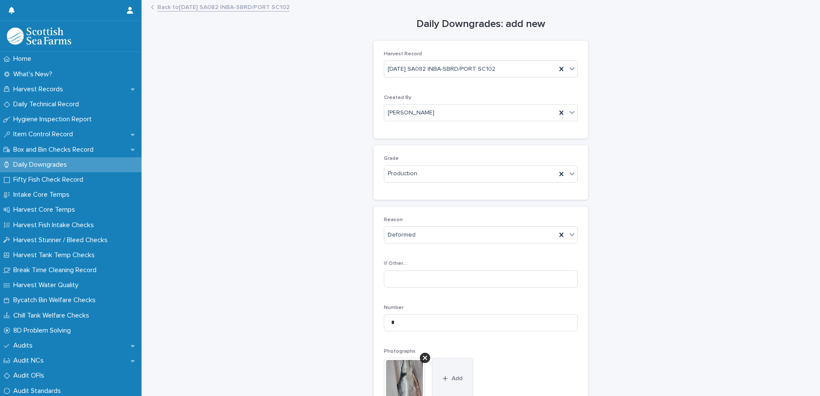
click at [457, 376] on span "Add" at bounding box center [457, 379] width 11 height 6
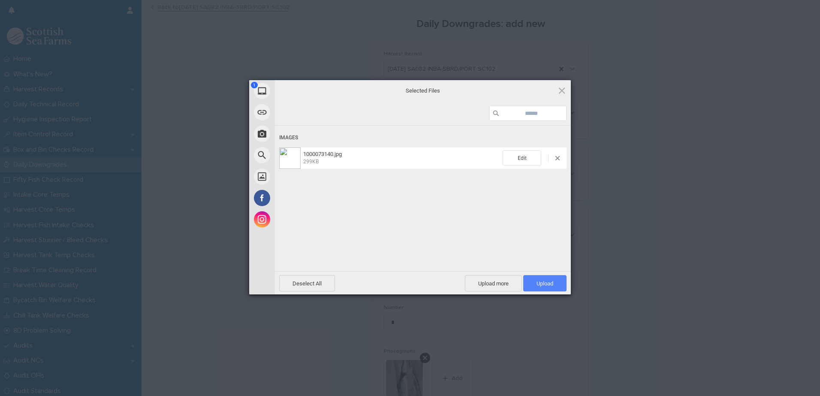
click at [536, 281] on span "Upload 1" at bounding box center [545, 283] width 43 height 16
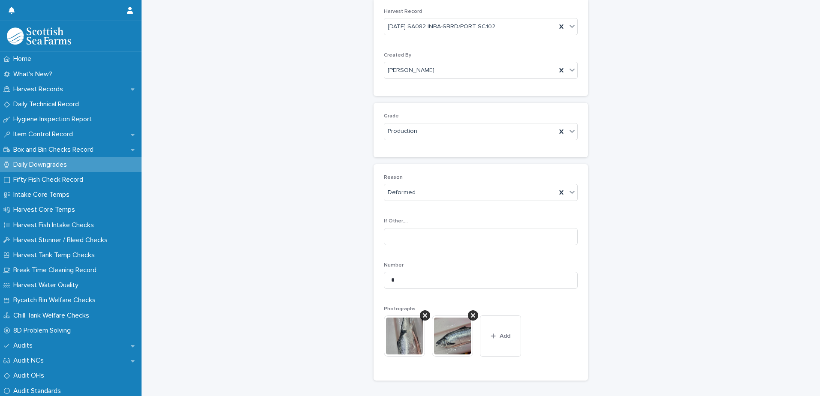
scroll to position [127, 0]
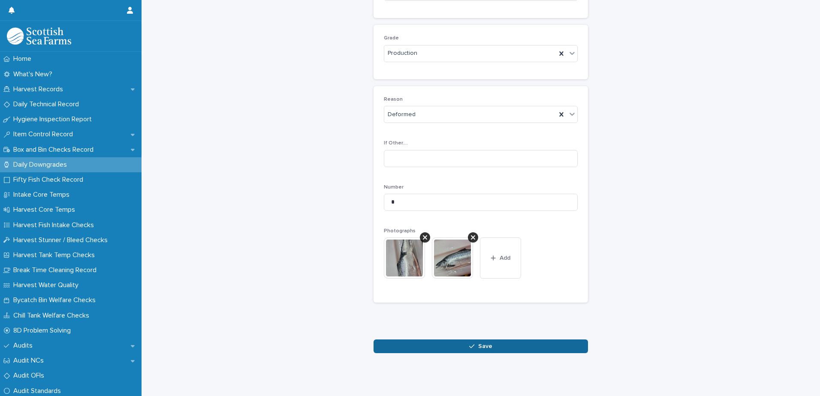
drag, startPoint x: 495, startPoint y: 342, endPoint x: 511, endPoint y: 339, distance: 15.7
click at [495, 342] on button "Save" at bounding box center [481, 347] width 215 height 14
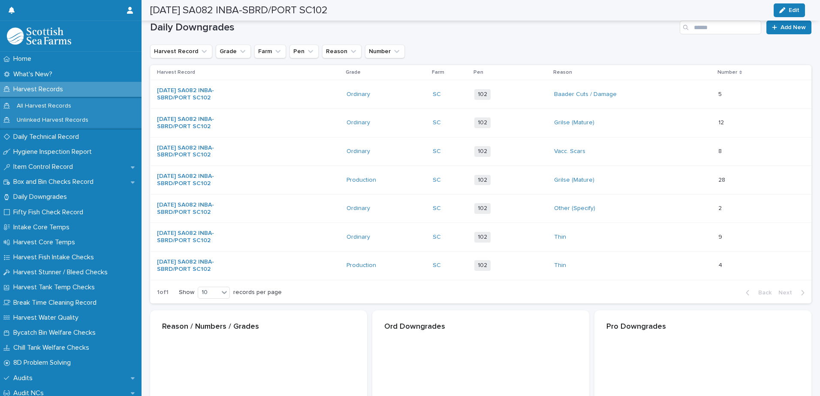
scroll to position [128, 0]
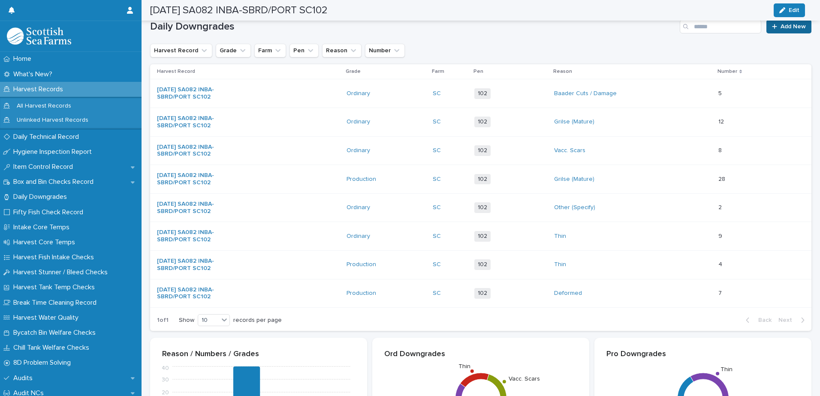
click at [782, 27] on span "Add New" at bounding box center [793, 27] width 25 height 6
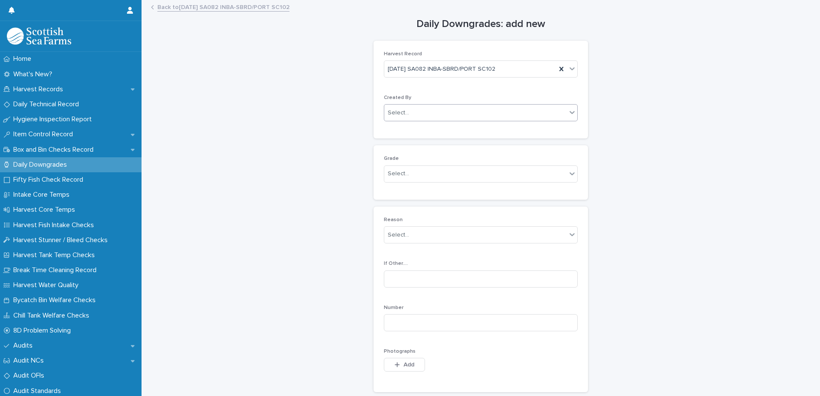
drag, startPoint x: 397, startPoint y: 108, endPoint x: 435, endPoint y: 119, distance: 39.1
click at [397, 108] on div "Select..." at bounding box center [475, 113] width 182 height 14
type input "*****"
click at [397, 131] on div "[PERSON_NAME]" at bounding box center [477, 129] width 193 height 15
click at [398, 176] on div "Select..." at bounding box center [398, 173] width 21 height 9
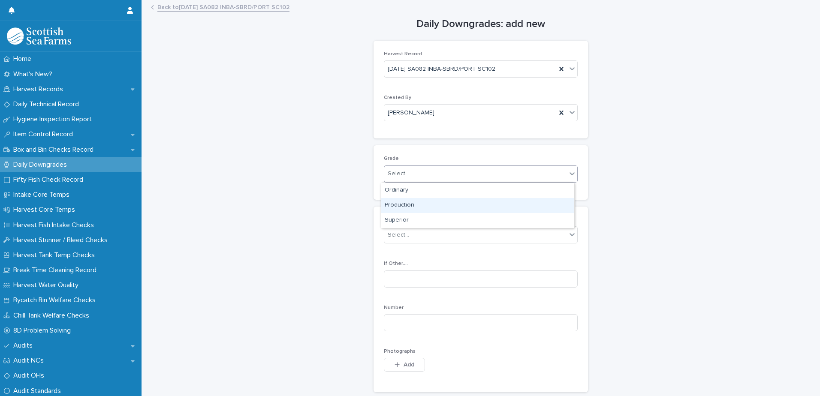
click at [401, 206] on div "Production" at bounding box center [477, 205] width 193 height 15
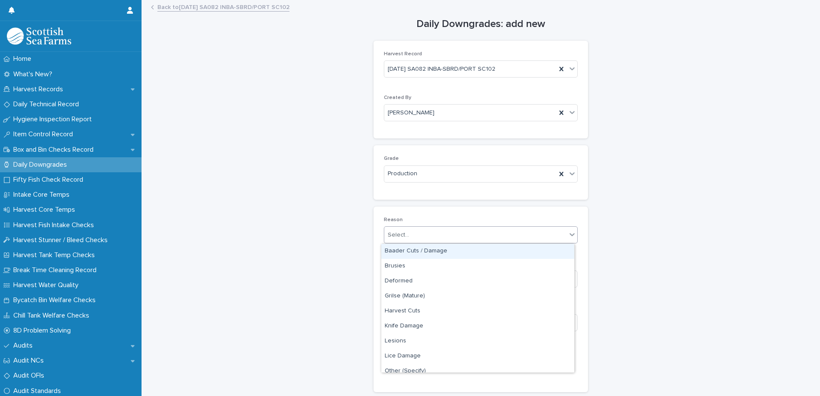
click at [396, 238] on div "Select..." at bounding box center [398, 235] width 21 height 9
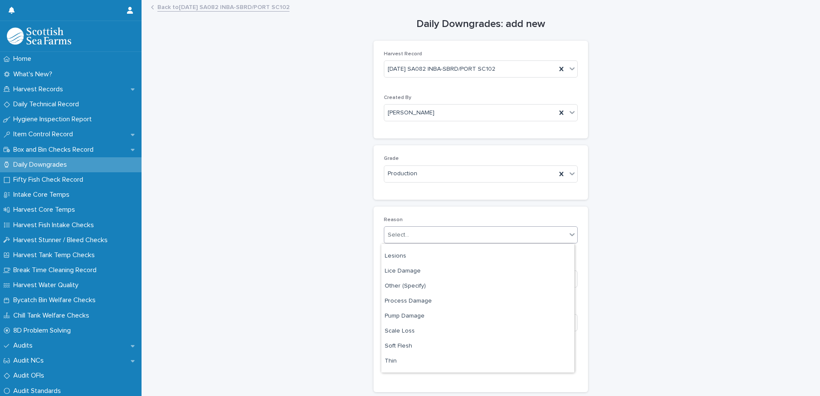
scroll to position [86, 0]
click at [396, 299] on div "Process Damage" at bounding box center [477, 301] width 193 height 15
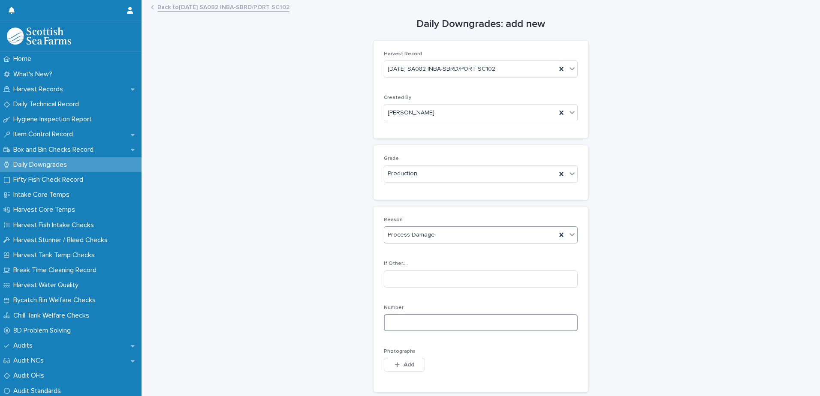
drag, startPoint x: 392, startPoint y: 322, endPoint x: 408, endPoint y: 321, distance: 16.4
click at [393, 322] on input at bounding box center [481, 323] width 194 height 17
type input "*"
click at [391, 370] on button "Add" at bounding box center [404, 365] width 41 height 14
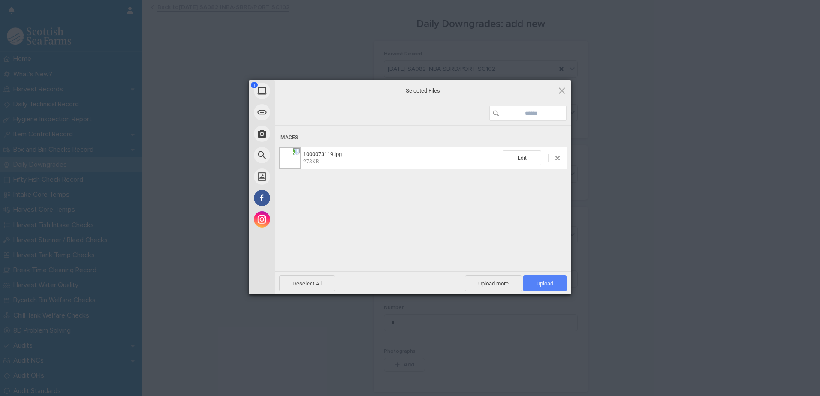
click at [541, 281] on span "Upload 1" at bounding box center [545, 284] width 17 height 6
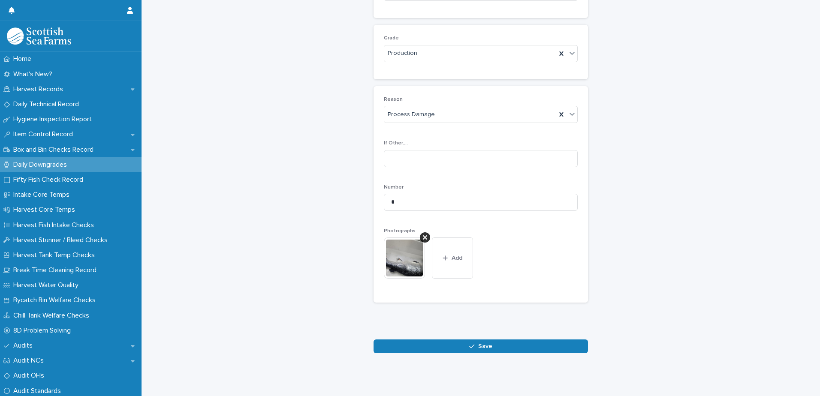
scroll to position [127, 0]
click at [434, 340] on button "Save" at bounding box center [481, 347] width 215 height 14
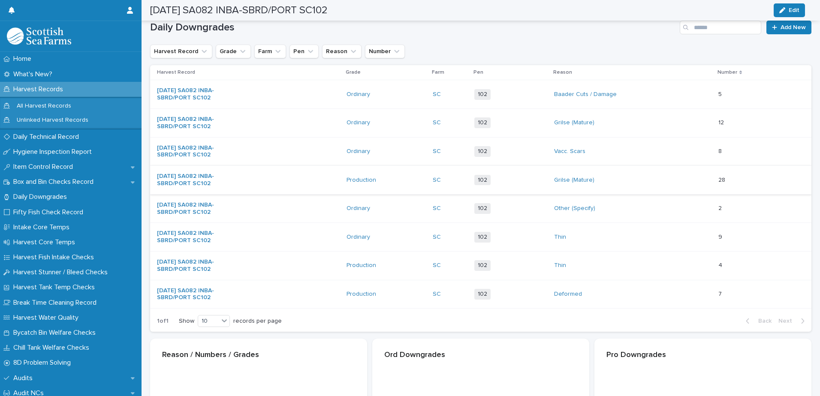
scroll to position [128, 0]
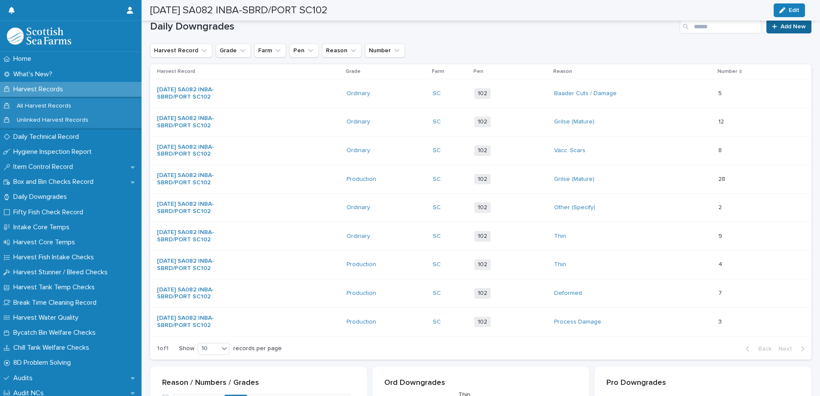
click at [783, 27] on span "Add New" at bounding box center [793, 27] width 25 height 6
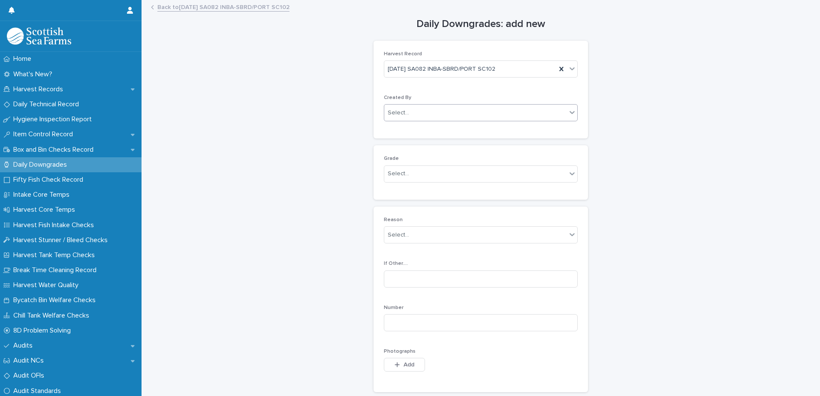
click at [390, 109] on div "Select..." at bounding box center [398, 113] width 21 height 9
type input "*****"
click at [504, 128] on div "[PERSON_NAME]" at bounding box center [477, 129] width 193 height 15
click at [401, 173] on div "Select..." at bounding box center [398, 173] width 21 height 9
click at [398, 209] on div "Production" at bounding box center [477, 205] width 193 height 15
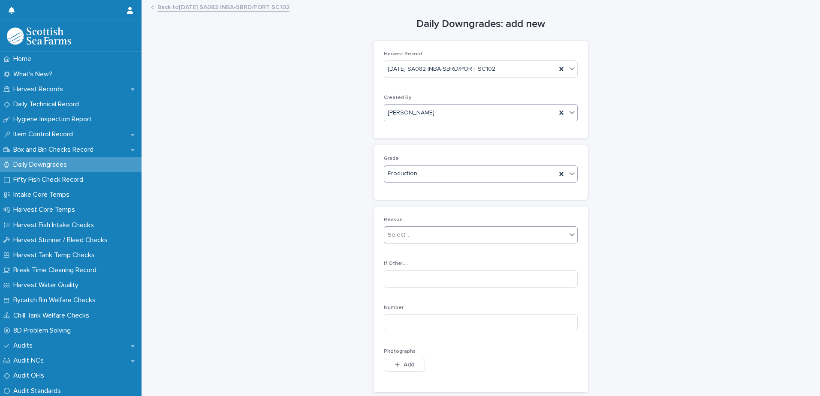
click at [395, 242] on div "Select..." at bounding box center [481, 235] width 194 height 17
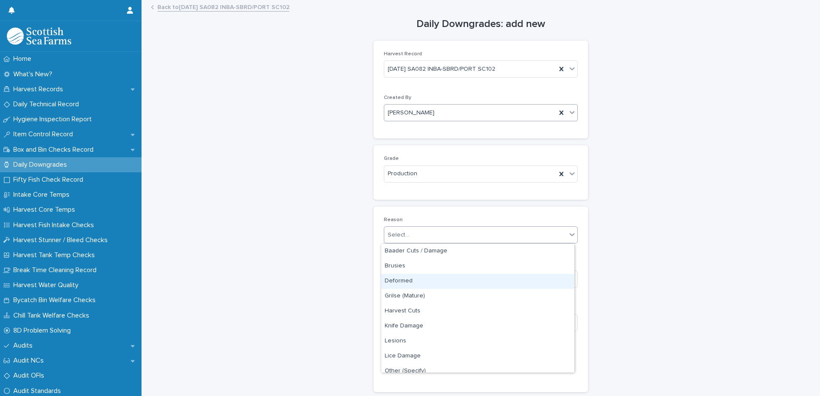
click at [392, 281] on div "Deformed" at bounding box center [477, 281] width 193 height 15
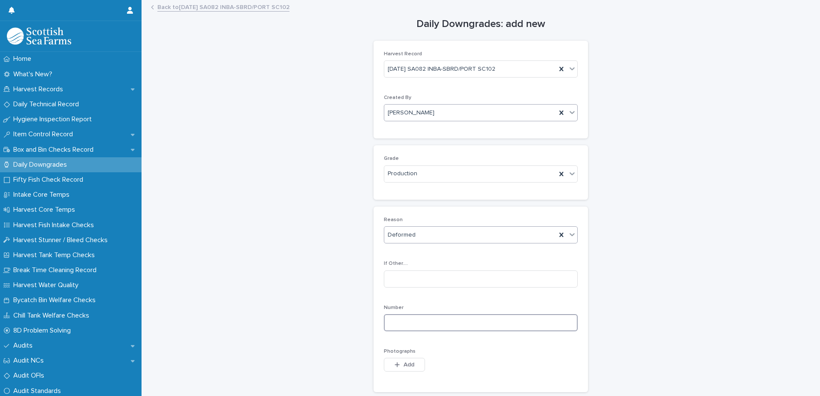
click at [390, 327] on input at bounding box center [481, 323] width 194 height 17
type input "*"
click at [395, 365] on icon "button" at bounding box center [397, 365] width 5 height 6
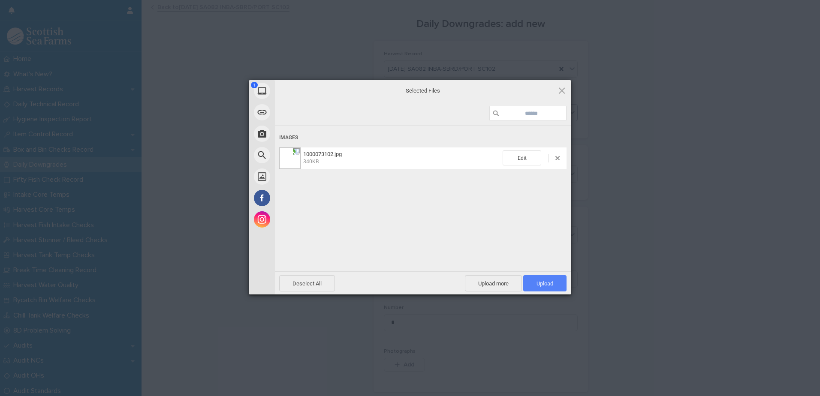
click at [544, 283] on span "Upload 1" at bounding box center [545, 284] width 17 height 6
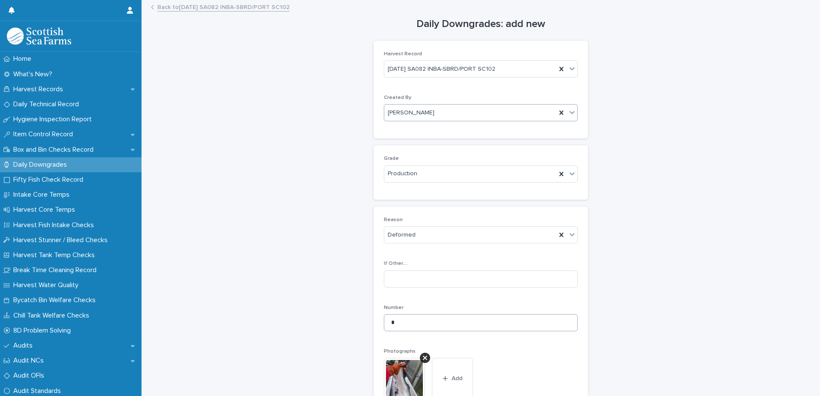
scroll to position [127, 0]
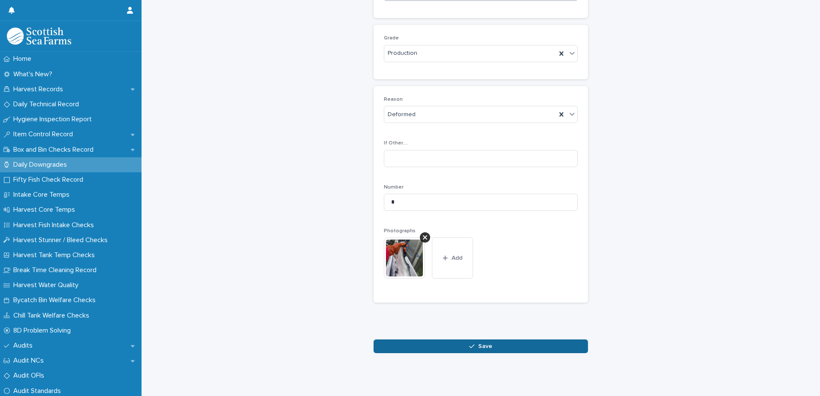
click at [482, 344] on span "Save" at bounding box center [485, 347] width 14 height 6
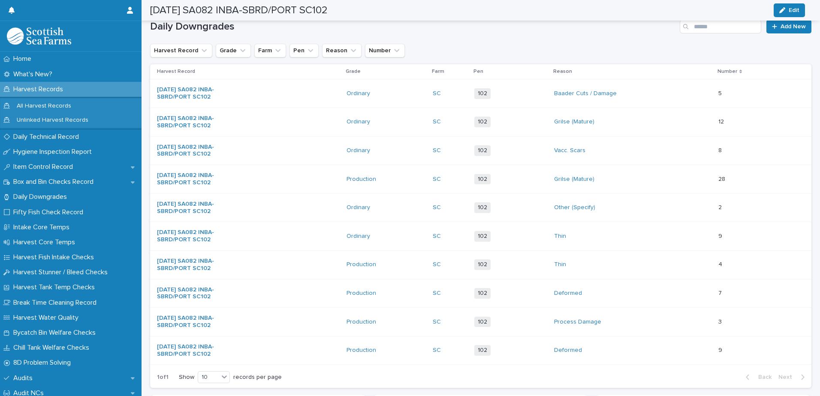
scroll to position [14, 0]
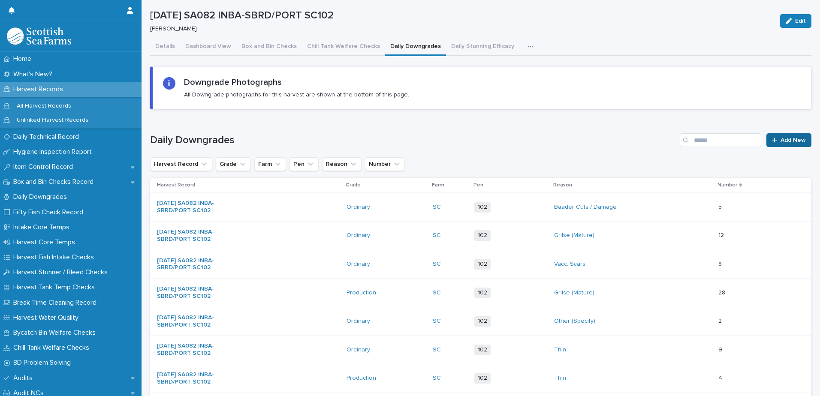
click at [772, 137] on link "Add New" at bounding box center [789, 140] width 45 height 14
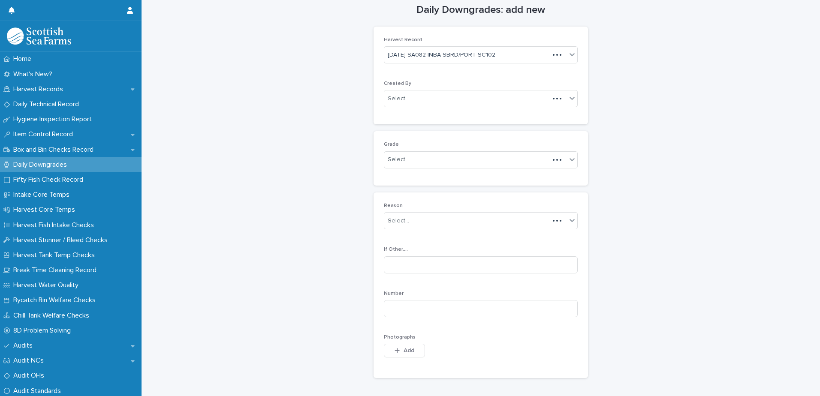
scroll to position [22, 0]
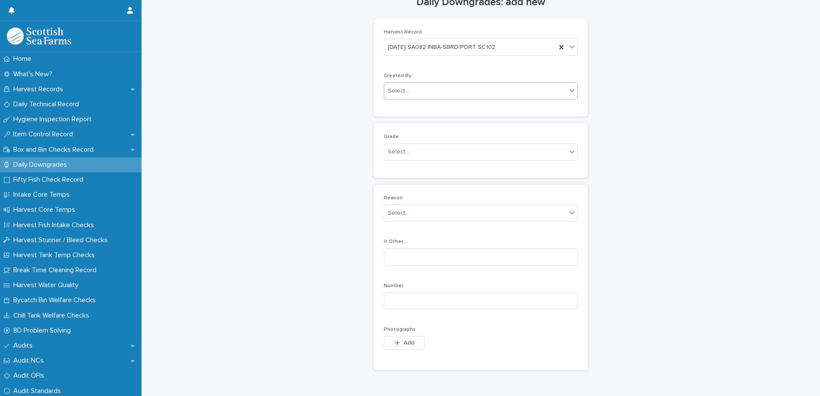
click at [424, 89] on div "Select..." at bounding box center [475, 91] width 182 height 14
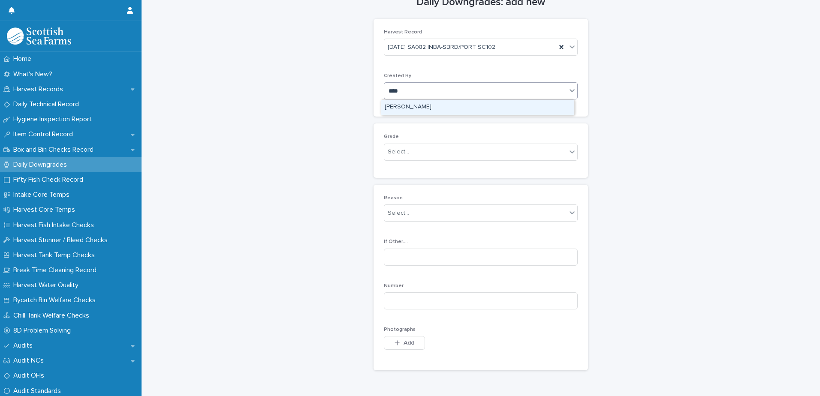
type input "*****"
click at [402, 104] on div "[PERSON_NAME]" at bounding box center [477, 107] width 193 height 15
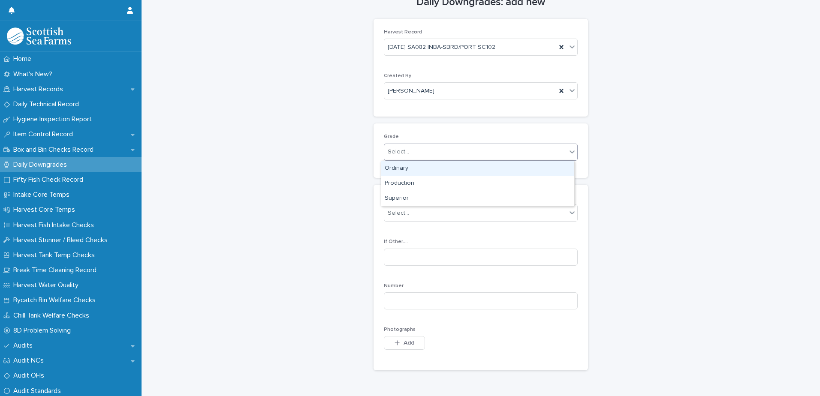
click at [393, 153] on div "Select..." at bounding box center [398, 152] width 21 height 9
click at [395, 185] on div "Production" at bounding box center [477, 183] width 193 height 15
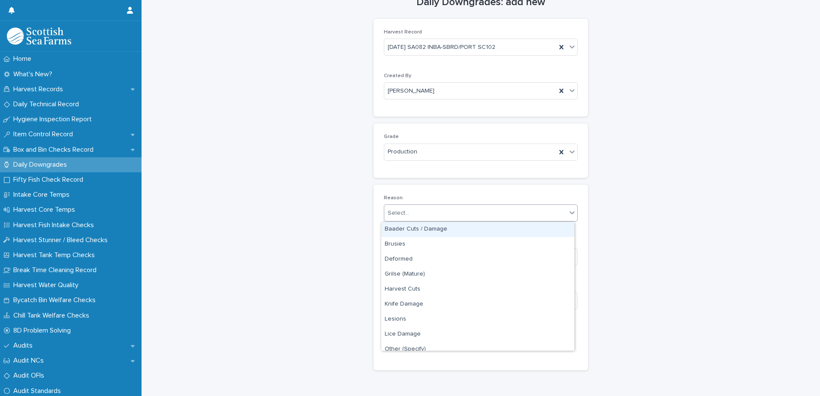
click at [397, 209] on div "Select..." at bounding box center [398, 213] width 21 height 9
click at [397, 230] on div "Baader Cuts / Damage" at bounding box center [477, 229] width 193 height 15
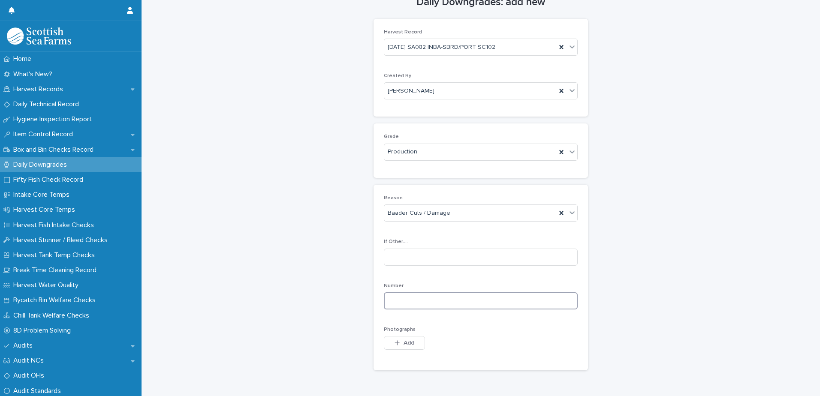
drag, startPoint x: 395, startPoint y: 303, endPoint x: 411, endPoint y: 291, distance: 20.3
click at [395, 303] on input at bounding box center [481, 301] width 194 height 17
type input "*"
click at [397, 344] on div "button" at bounding box center [399, 343] width 9 height 6
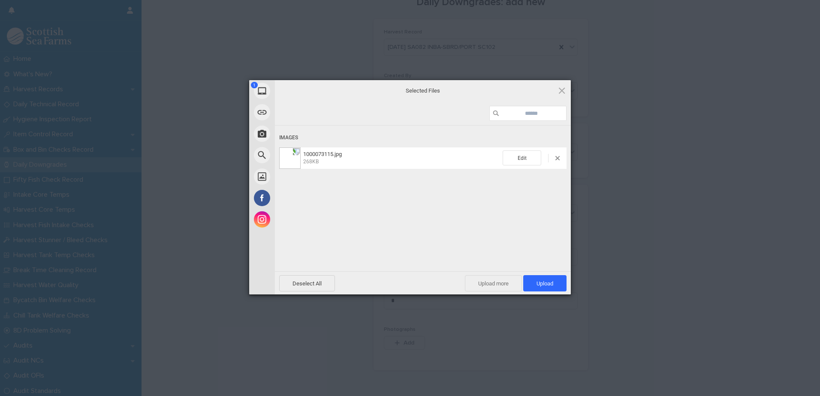
click at [503, 282] on span "Upload more" at bounding box center [493, 283] width 57 height 16
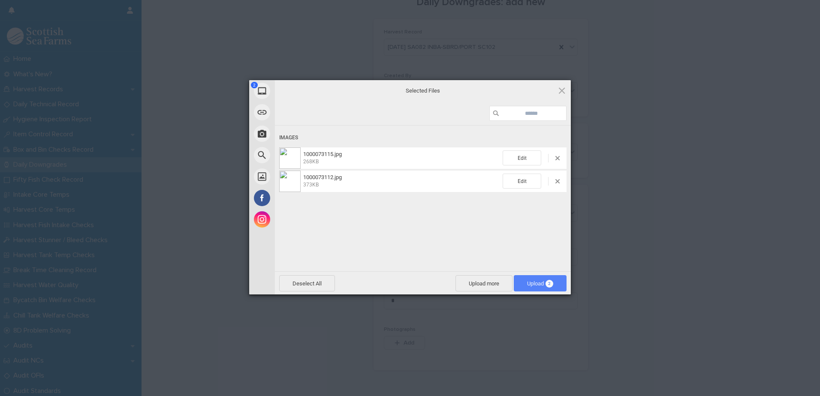
click at [535, 284] on span "Upload 2" at bounding box center [540, 284] width 26 height 6
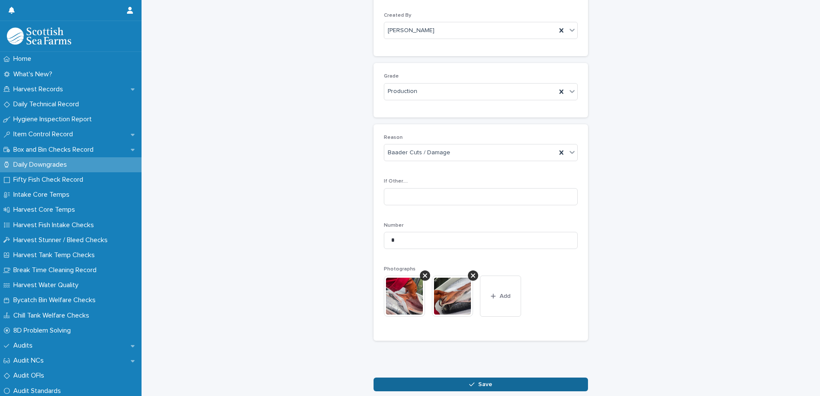
scroll to position [127, 0]
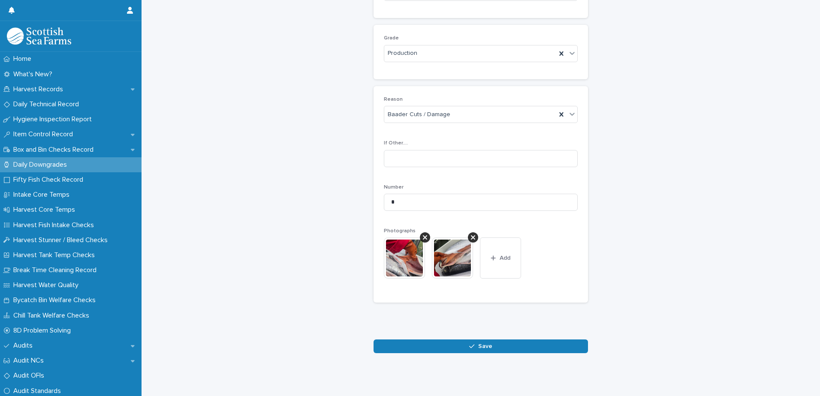
click at [456, 342] on button "Save" at bounding box center [481, 347] width 215 height 14
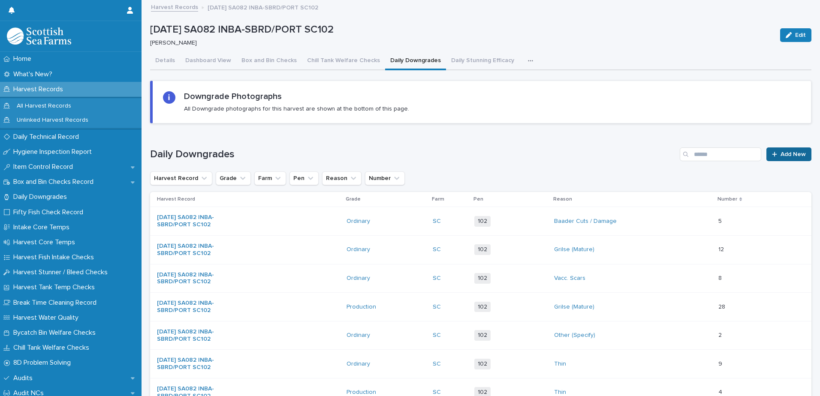
click at [772, 157] on link "Add New" at bounding box center [789, 155] width 45 height 14
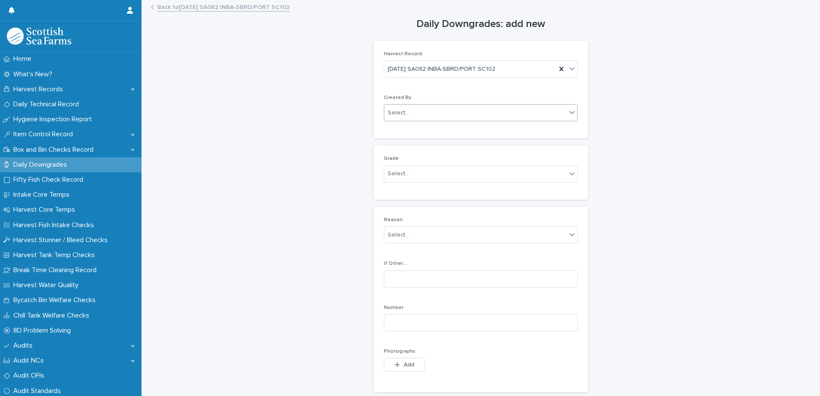
click at [411, 114] on div "Select..." at bounding box center [475, 113] width 182 height 14
type input "*****"
click at [410, 129] on div "[PERSON_NAME]" at bounding box center [477, 129] width 193 height 15
click at [394, 171] on div "Select..." at bounding box center [398, 173] width 21 height 9
click at [396, 204] on div "Production" at bounding box center [477, 205] width 193 height 15
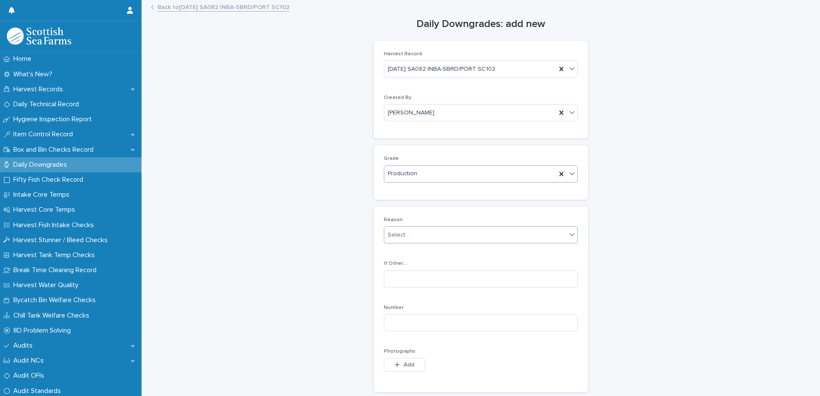
click at [397, 234] on div "Select..." at bounding box center [398, 235] width 21 height 9
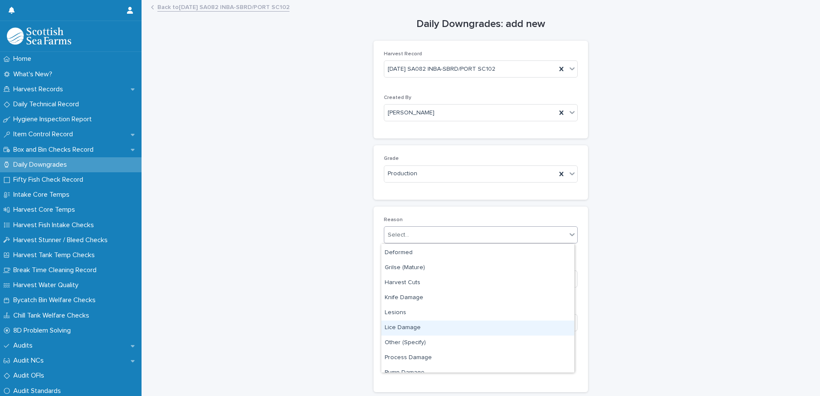
scroll to position [43, 0]
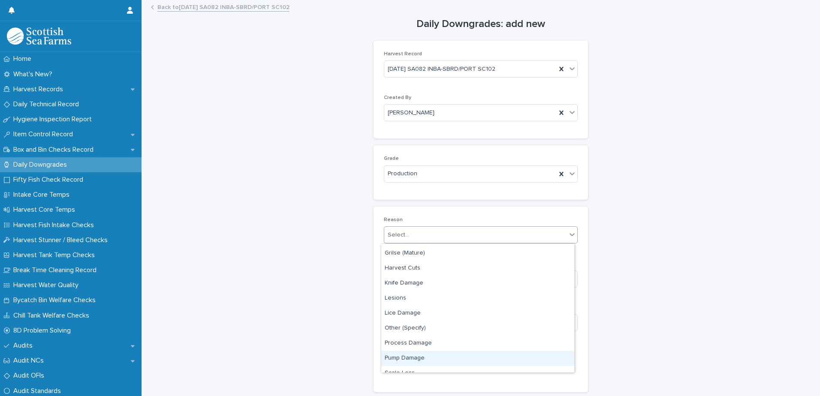
click at [402, 362] on div "Pump Damage" at bounding box center [477, 358] width 193 height 15
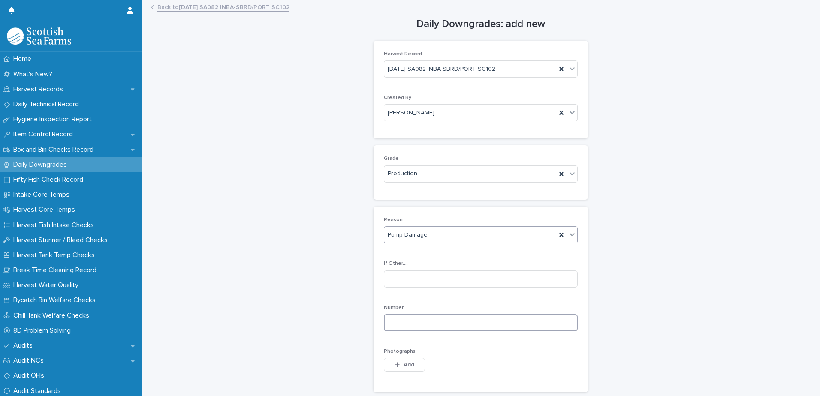
click at [391, 331] on input at bounding box center [481, 323] width 194 height 17
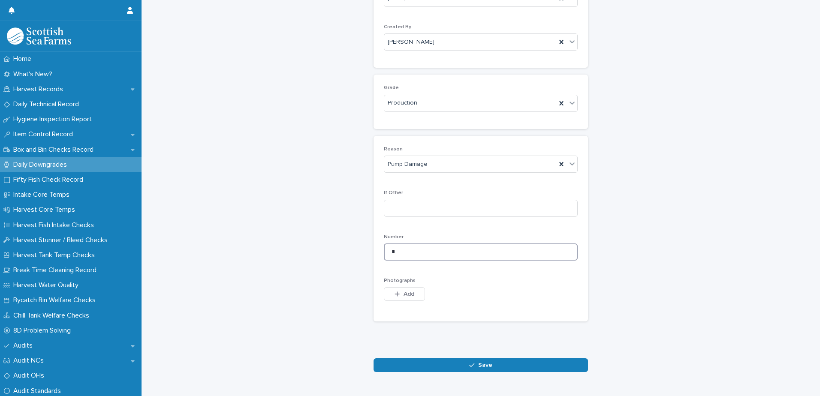
scroll to position [86, 0]
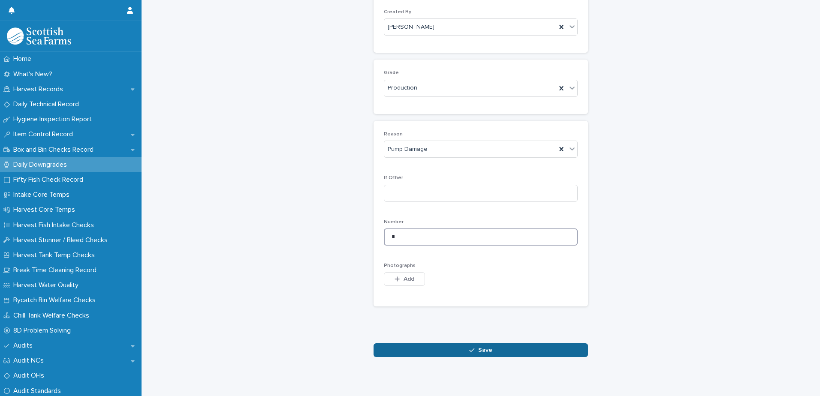
type input "*"
click at [424, 352] on button "Save" at bounding box center [481, 351] width 215 height 14
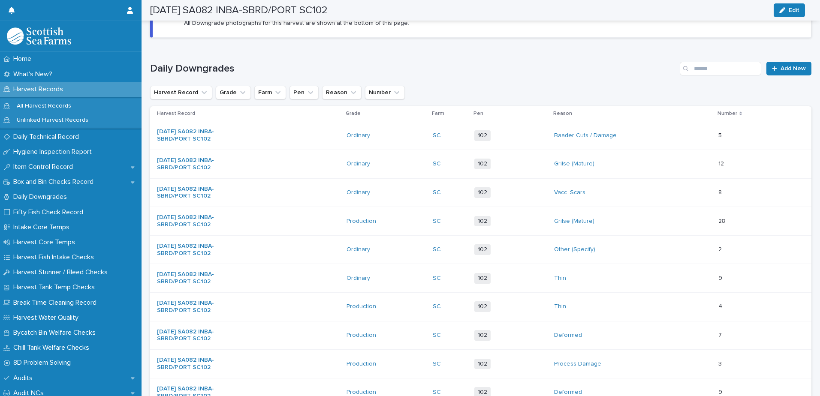
scroll to position [87, 0]
click at [43, 88] on p "Harvest Records" at bounding box center [40, 89] width 60 height 8
